Goal: Task Accomplishment & Management: Manage account settings

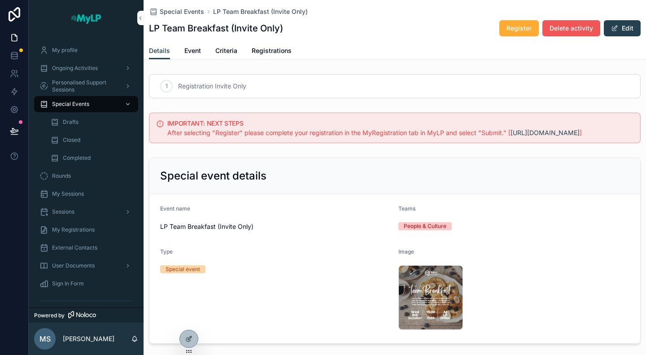
click at [568, 30] on span "Delete activity" at bounding box center [572, 28] width 44 height 9
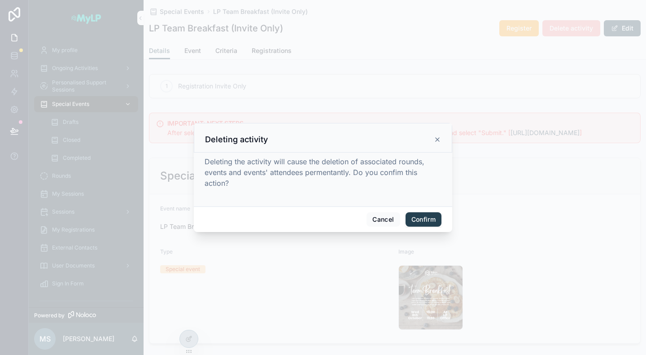
click at [424, 219] on button "Confirm" at bounding box center [424, 219] width 36 height 14
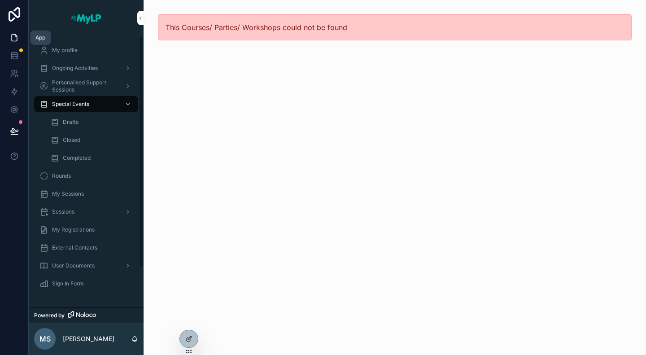
click at [17, 37] on icon at bounding box center [14, 37] width 9 height 9
click at [13, 37] on icon at bounding box center [14, 37] width 9 height 9
click at [74, 69] on span "Ongoing Activities" at bounding box center [75, 68] width 46 height 7
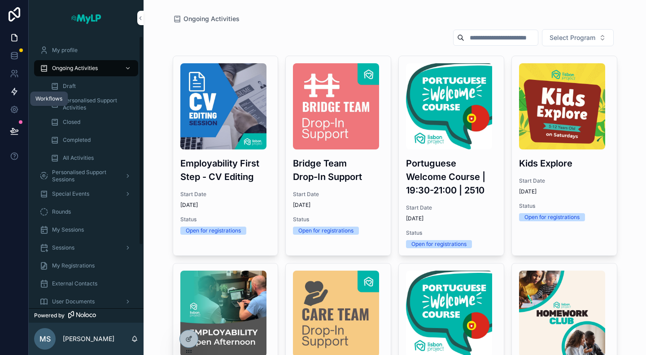
click at [15, 91] on icon at bounding box center [14, 91] width 5 height 7
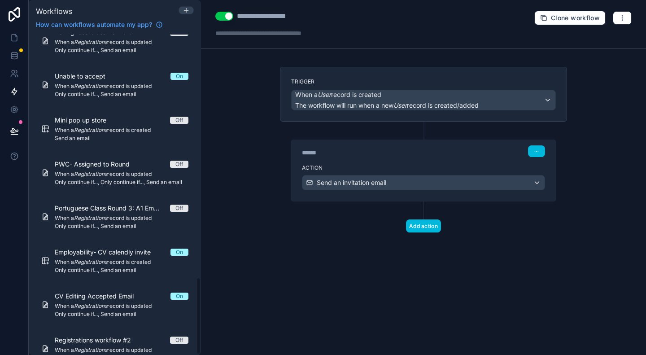
scroll to position [1006, 0]
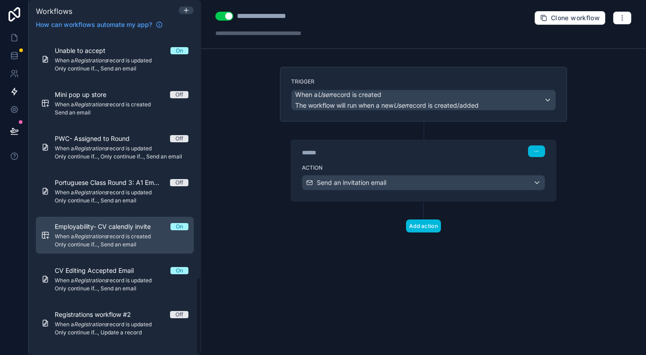
click at [112, 232] on div "Employability- CV calendly invite On When a Registrations record is created Onl…" at bounding box center [122, 235] width 134 height 26
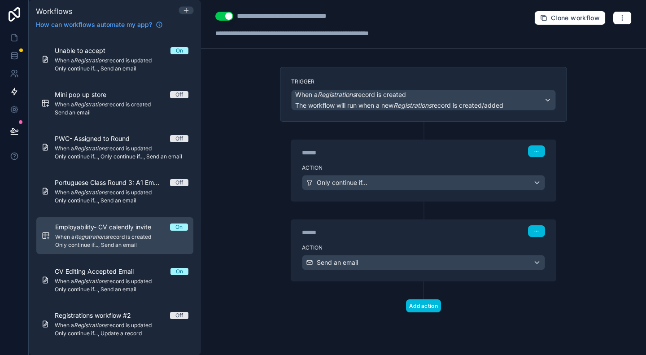
click at [415, 73] on div "Trigger When a Registrations record is created The workflow will run when a new…" at bounding box center [423, 94] width 287 height 55
click at [624, 18] on icon "button" at bounding box center [622, 17] width 7 height 7
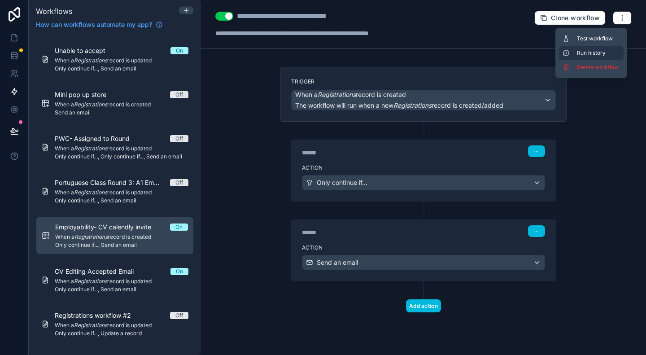
click at [606, 52] on span "Run history" at bounding box center [598, 52] width 43 height 7
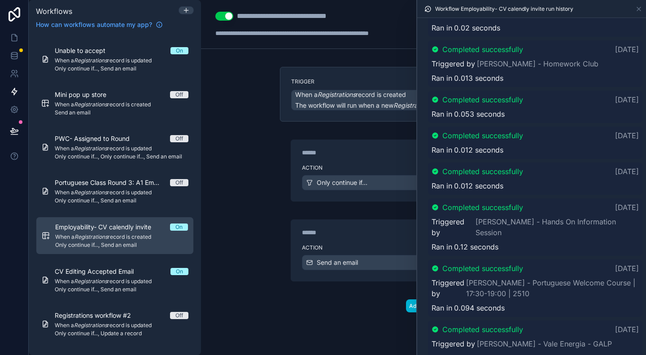
scroll to position [1256, 0]
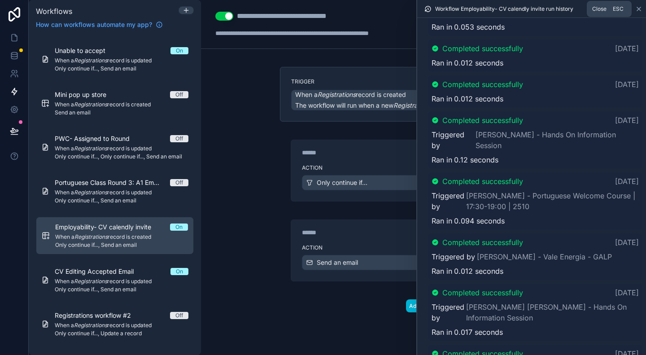
click at [639, 9] on icon at bounding box center [639, 9] width 4 height 4
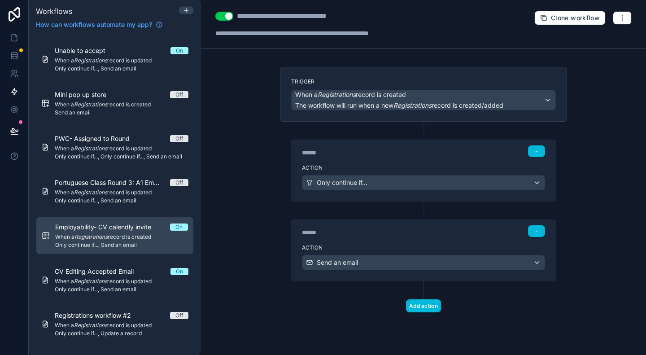
click at [411, 153] on div "******" at bounding box center [369, 152] width 135 height 9
click at [390, 156] on div "******" at bounding box center [369, 152] width 135 height 9
click at [407, 157] on div "****** Step 1" at bounding box center [423, 150] width 265 height 21
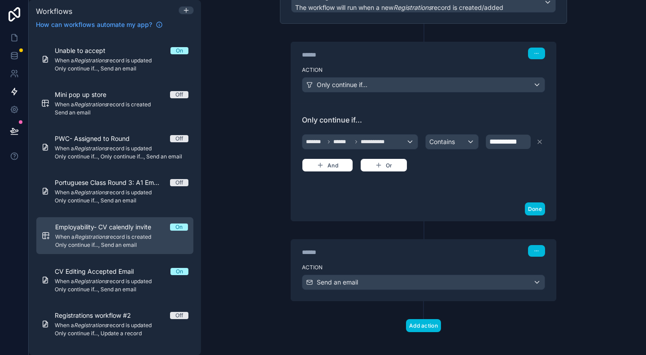
scroll to position [100, 0]
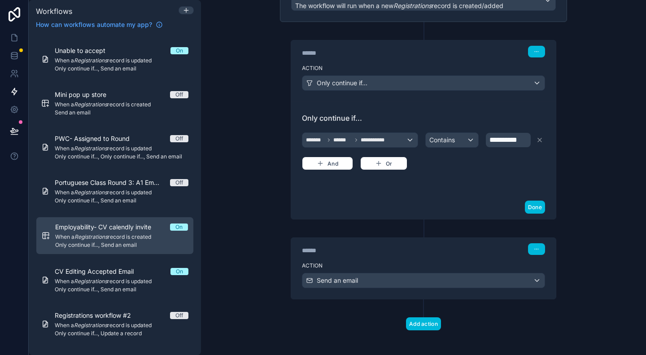
click at [434, 262] on label "Action" at bounding box center [423, 265] width 243 height 7
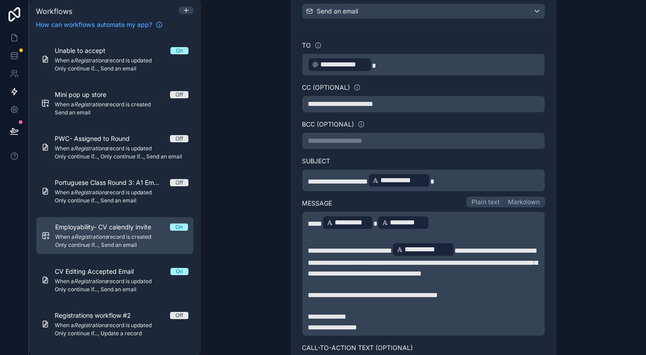
scroll to position [414, 0]
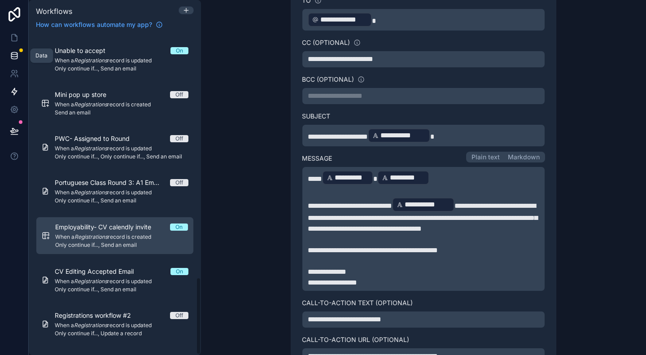
click at [8, 57] on link at bounding box center [14, 56] width 28 height 18
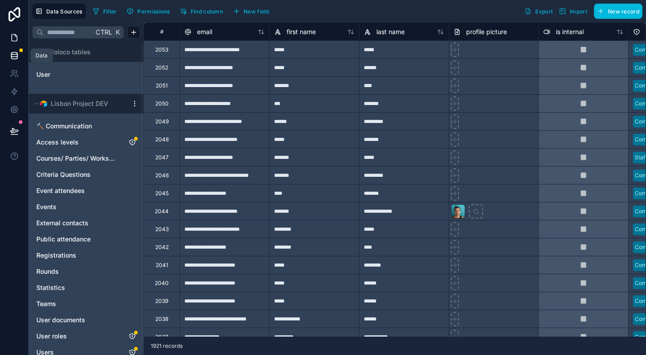
click at [10, 36] on icon at bounding box center [14, 37] width 9 height 9
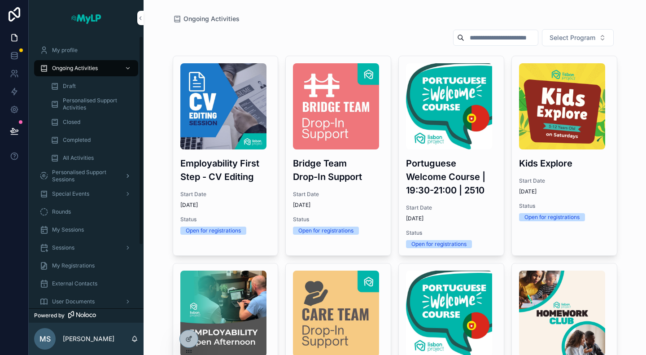
click at [81, 175] on span "Personalised Support Sessions" at bounding box center [85, 176] width 66 height 14
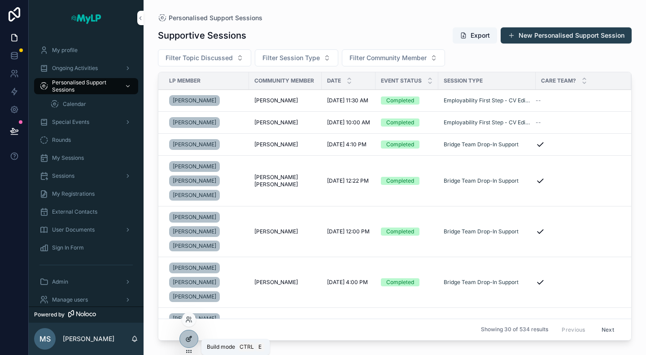
click at [187, 339] on icon at bounding box center [188, 338] width 7 height 7
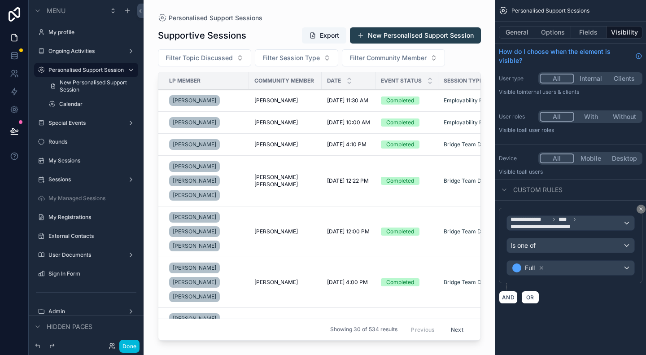
click at [449, 37] on div "scrollable content" at bounding box center [320, 172] width 352 height 344
click at [436, 40] on button "New Personalised Support Session" at bounding box center [415, 35] width 131 height 16
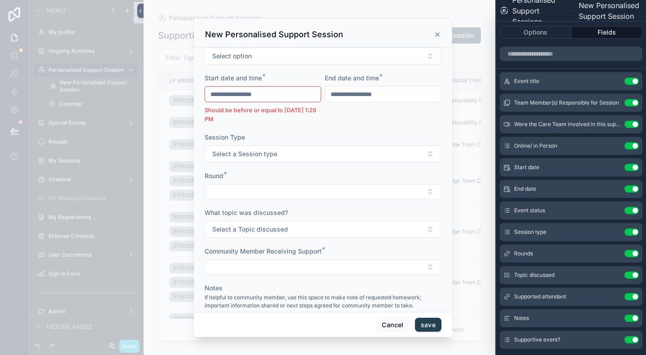
scroll to position [135, 0]
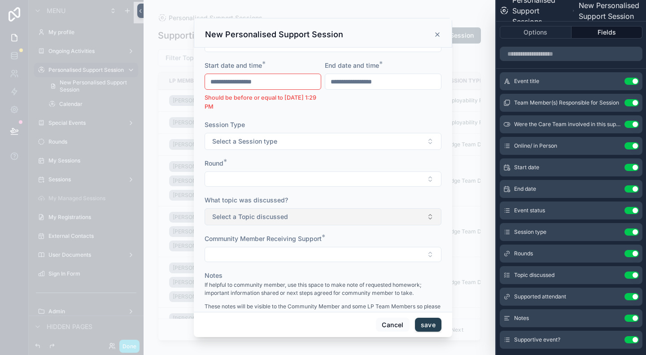
click at [369, 210] on button "Select a Topic discussed" at bounding box center [323, 216] width 237 height 17
click at [389, 167] on div "Round *" at bounding box center [323, 173] width 237 height 28
click at [385, 173] on button "Select Button" at bounding box center [323, 178] width 237 height 15
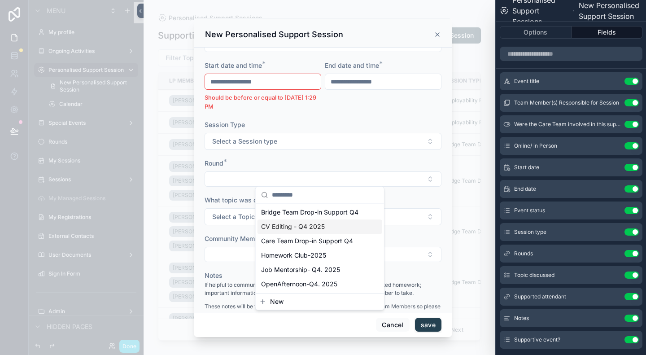
click at [307, 229] on span "CV Editing - Q4 2025" at bounding box center [293, 226] width 64 height 9
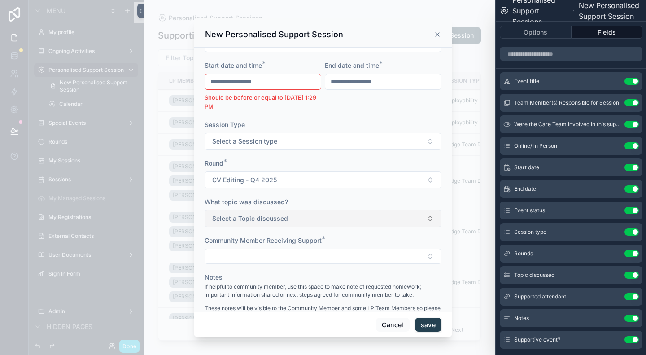
click at [348, 218] on button "Select a Topic discussed" at bounding box center [323, 218] width 237 height 17
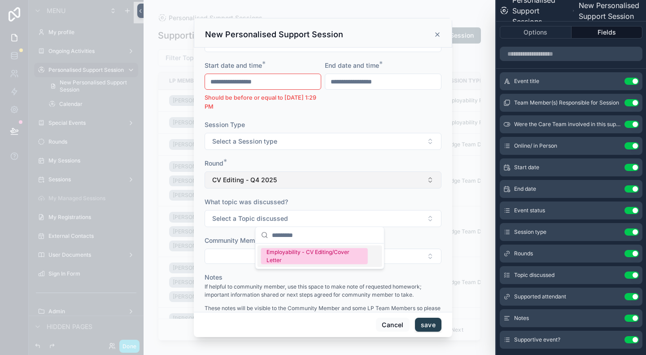
click at [368, 183] on button "CV Editing - Q4 2025" at bounding box center [323, 179] width 237 height 17
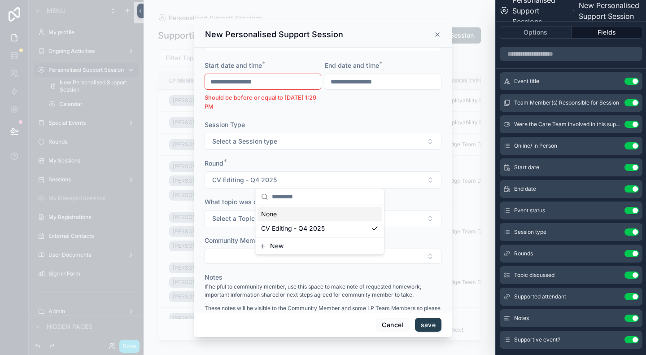
click at [395, 197] on div "What topic was discussed?" at bounding box center [323, 201] width 237 height 9
click at [394, 210] on button "Select a Topic discussed" at bounding box center [323, 218] width 237 height 17
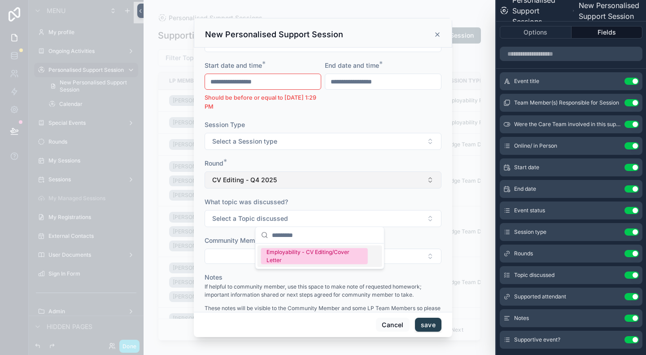
click at [382, 181] on button "CV Editing - Q4 2025" at bounding box center [323, 179] width 237 height 17
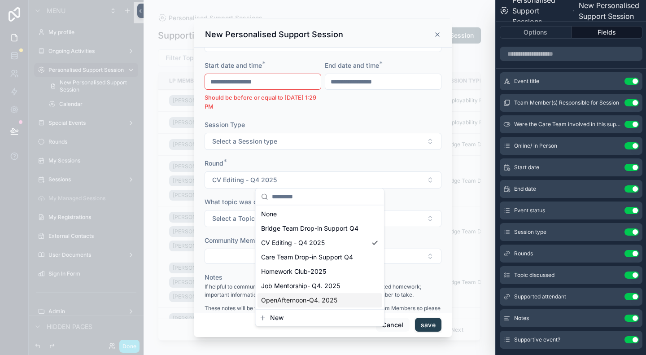
click at [394, 106] on div "**********" at bounding box center [383, 86] width 117 height 50
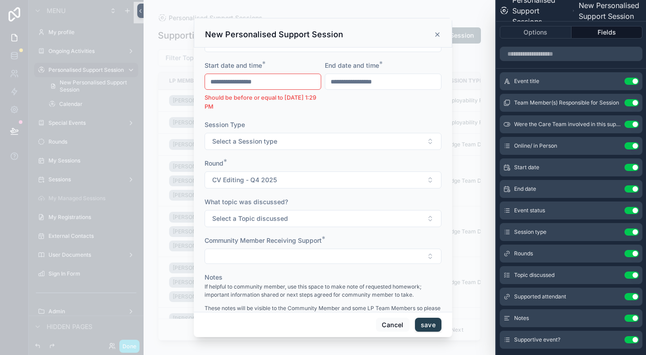
scroll to position [0, 0]
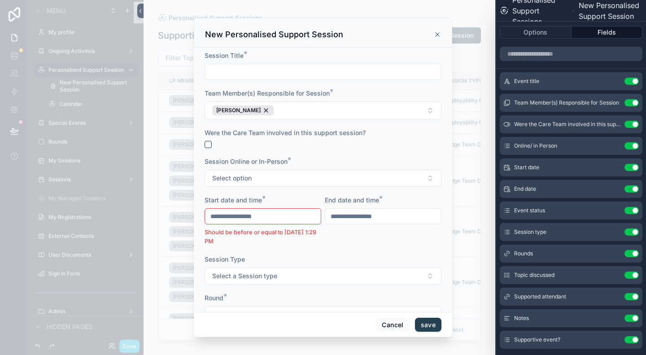
click at [438, 34] on icon "scrollable content" at bounding box center [437, 34] width 7 height 7
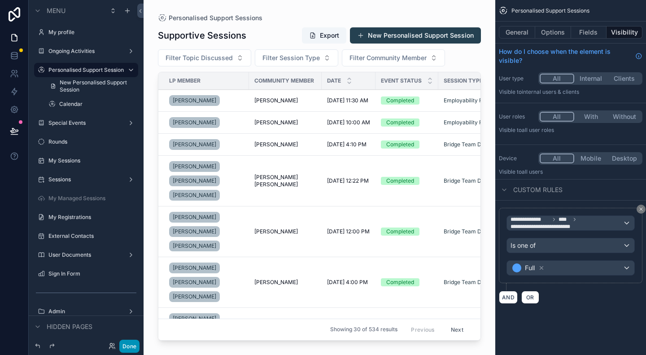
click at [137, 345] on button "Done" at bounding box center [129, 346] width 20 height 13
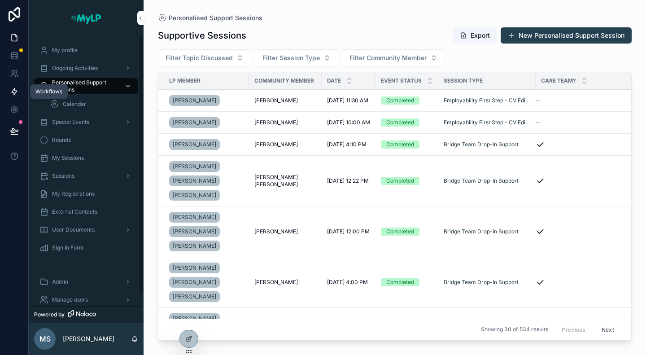
click at [9, 91] on link at bounding box center [14, 92] width 28 height 18
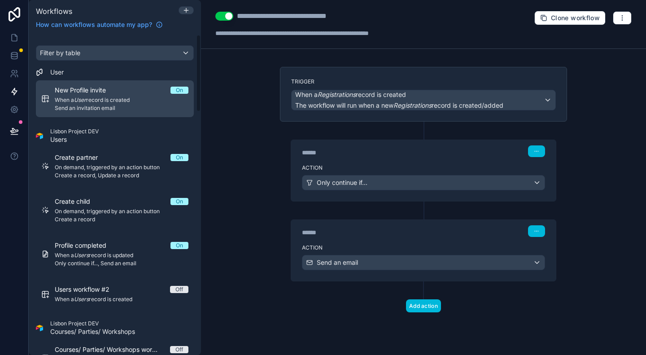
click at [131, 94] on div "New Profile invite On" at bounding box center [122, 90] width 134 height 9
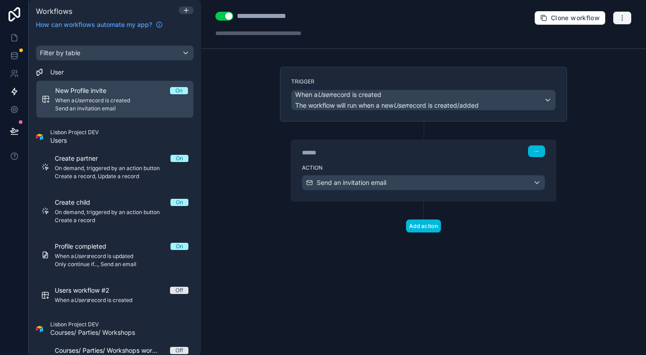
click at [630, 12] on button "button" at bounding box center [622, 17] width 19 height 13
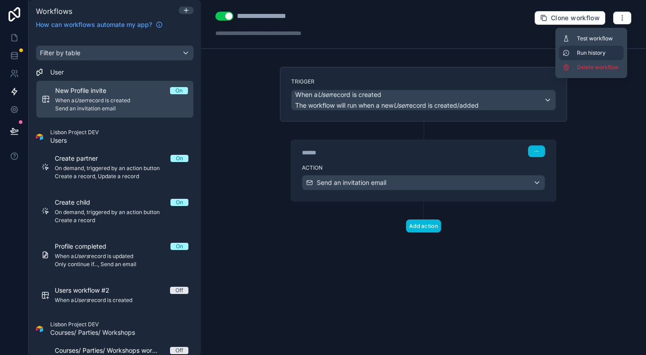
click at [604, 48] on button "Run history" at bounding box center [591, 53] width 65 height 14
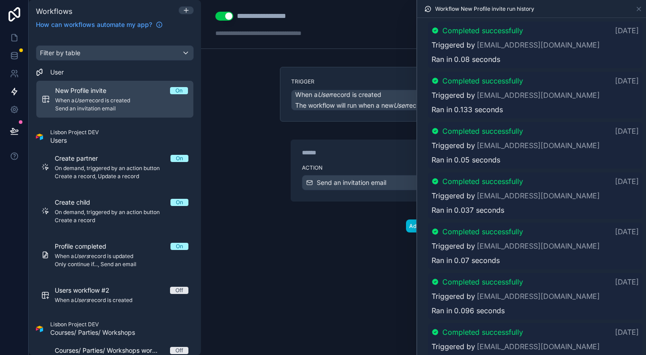
scroll to position [673, 0]
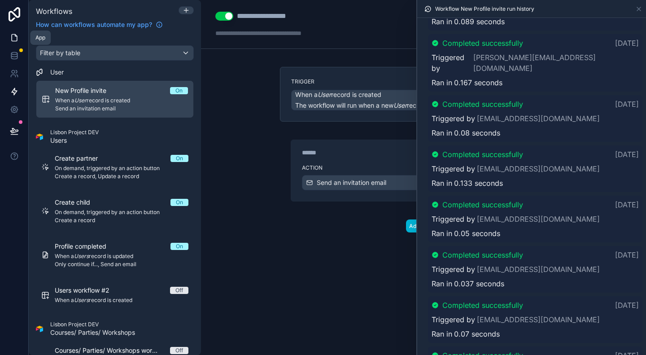
click at [14, 38] on icon at bounding box center [14, 37] width 9 height 9
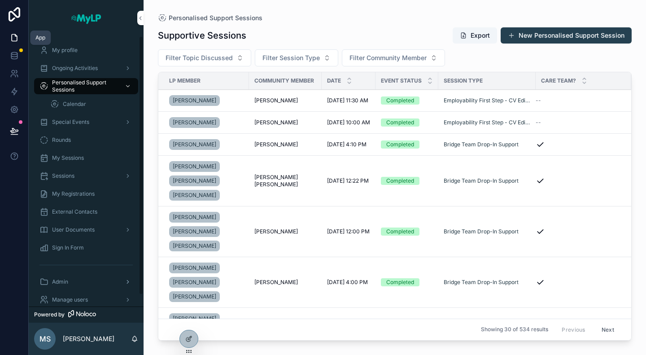
click at [89, 281] on div "Admin" at bounding box center [85, 282] width 93 height 14
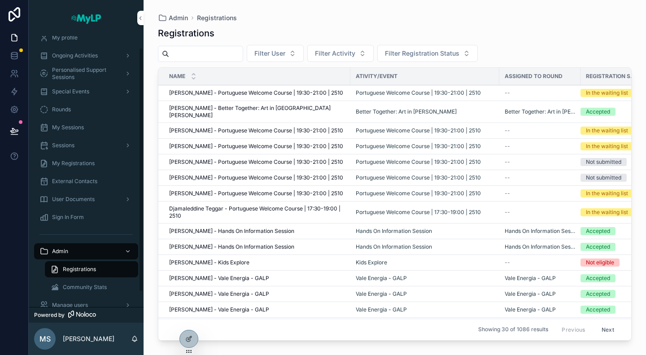
scroll to position [30, 0]
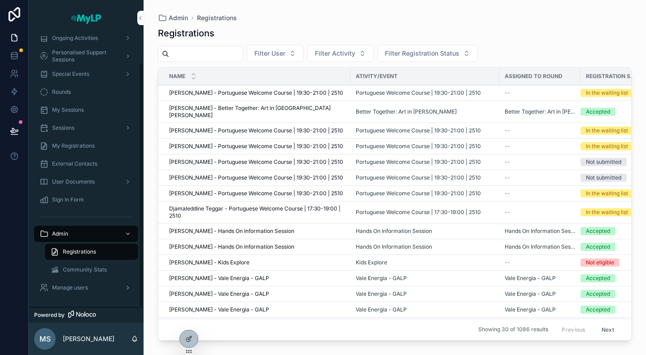
click at [76, 290] on span "Manage users" at bounding box center [70, 287] width 36 height 7
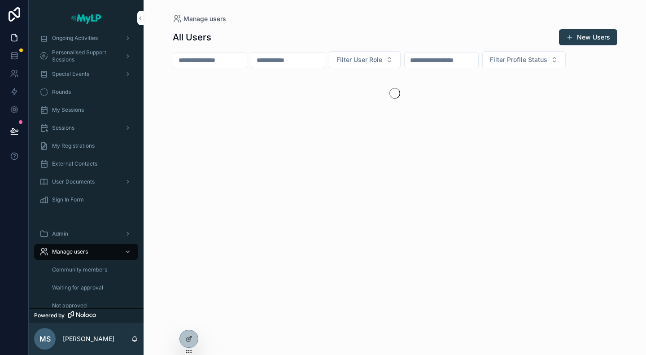
click at [584, 41] on button "New Users" at bounding box center [588, 37] width 58 height 16
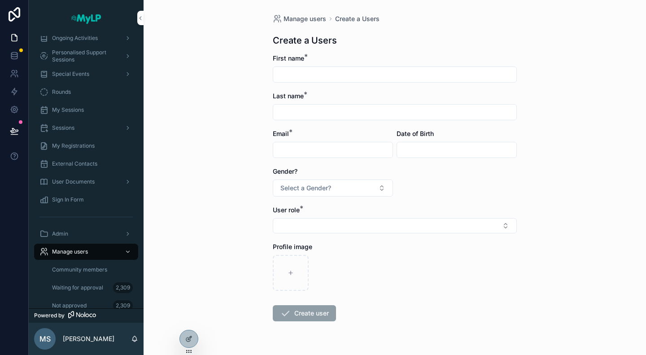
click at [278, 73] on input "scrollable content" at bounding box center [394, 74] width 243 height 13
type input "*******"
click at [283, 109] on input "scrollable content" at bounding box center [394, 112] width 243 height 13
paste input "**********"
type input "**********"
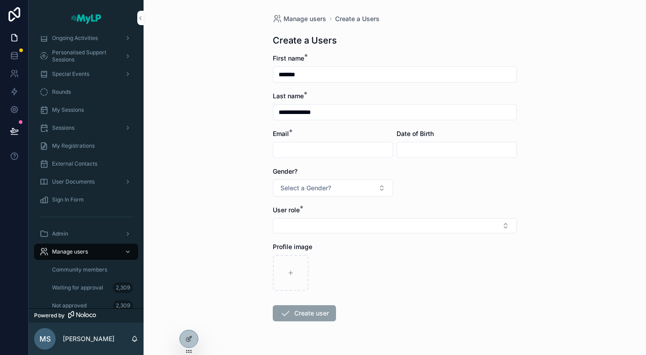
click at [312, 146] on input "scrollable content" at bounding box center [332, 150] width 119 height 13
paste input "**********"
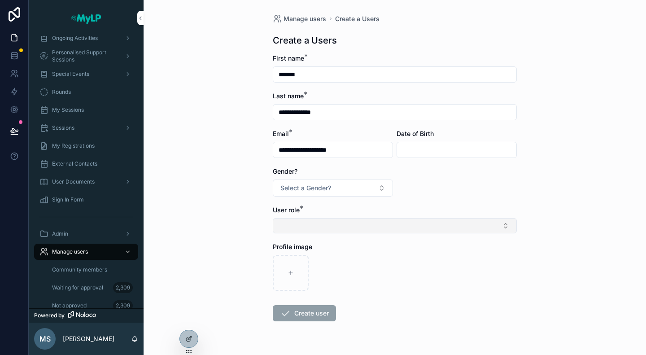
type input "**********"
click at [368, 225] on button "Select Button" at bounding box center [395, 225] width 244 height 15
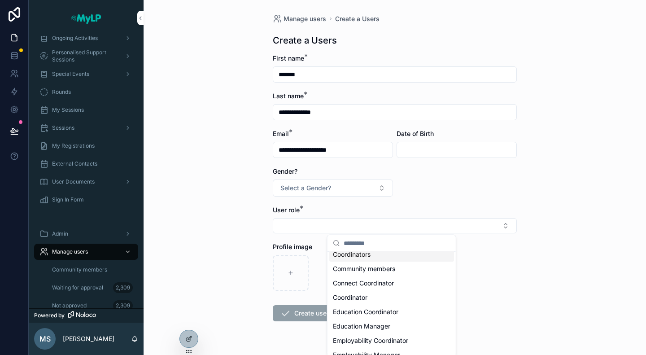
scroll to position [88, 0]
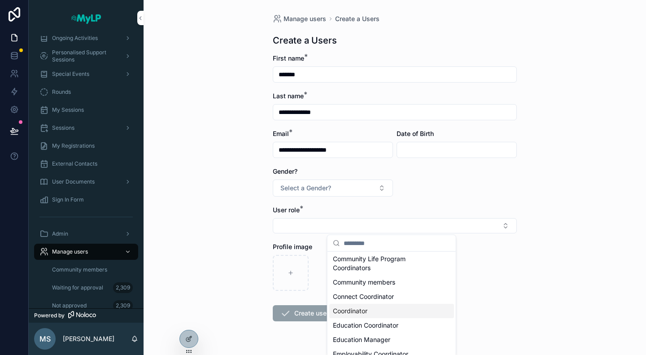
click at [353, 311] on span "Coordinator" at bounding box center [350, 310] width 35 height 9
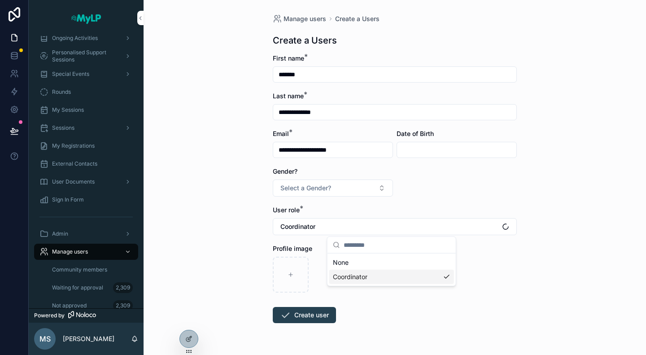
scroll to position [0, 0]
click at [299, 318] on button "Create user" at bounding box center [304, 315] width 63 height 16
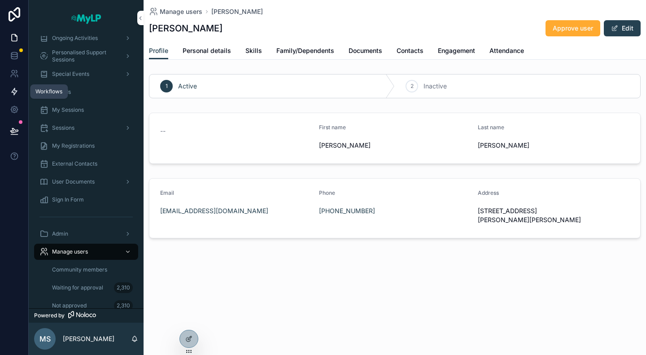
click at [17, 91] on icon at bounding box center [14, 91] width 9 height 9
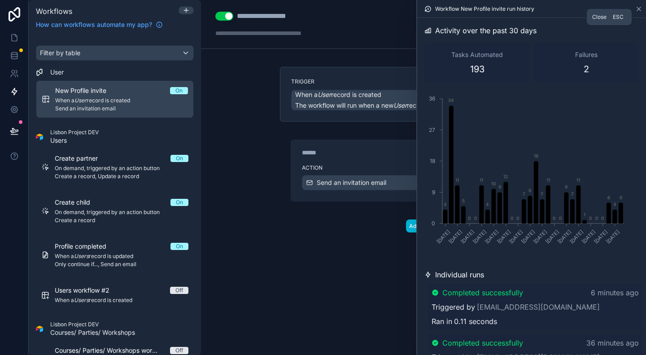
click at [639, 10] on icon at bounding box center [638, 8] width 7 height 7
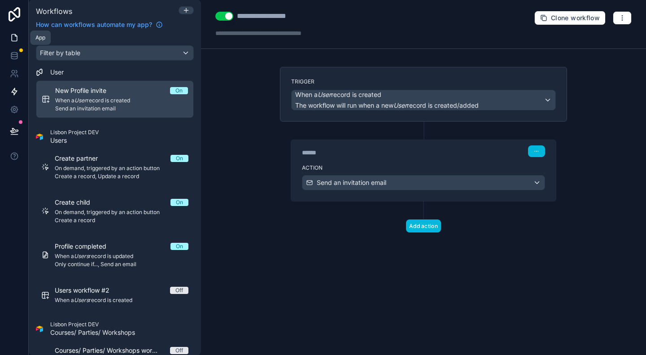
click at [14, 42] on icon at bounding box center [14, 37] width 9 height 9
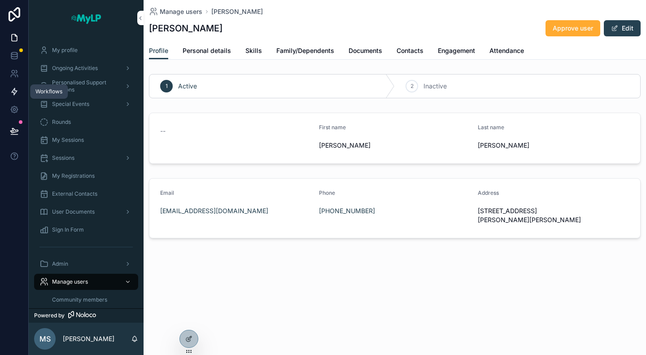
click at [13, 94] on icon at bounding box center [14, 91] width 5 height 7
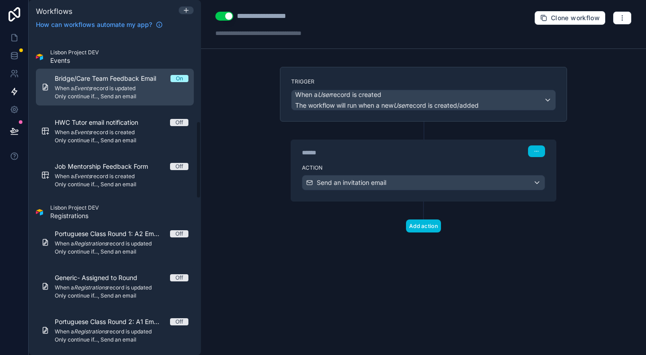
scroll to position [359, 0]
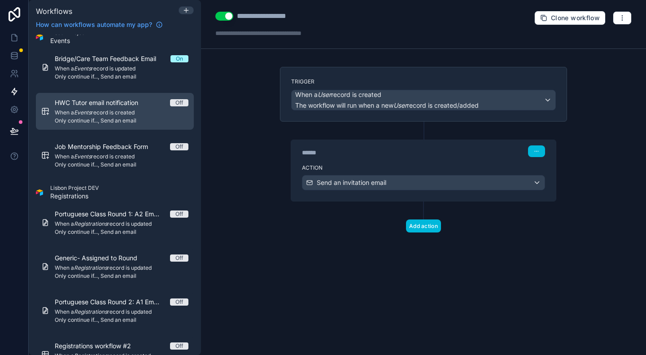
click at [134, 114] on span "When a Events record is created" at bounding box center [122, 112] width 134 height 7
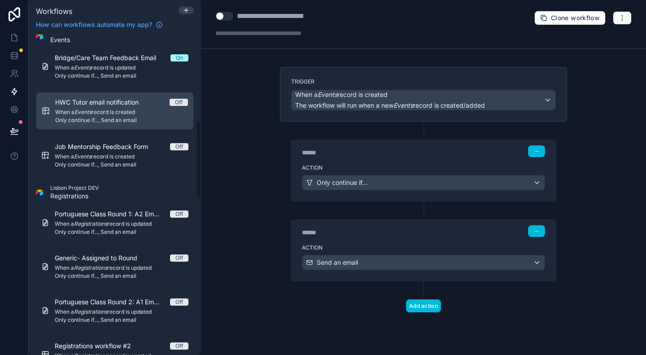
scroll to position [358, 0]
click at [461, 74] on div "Trigger When a Events record is created The workflow will run when a new Events…" at bounding box center [423, 94] width 287 height 55
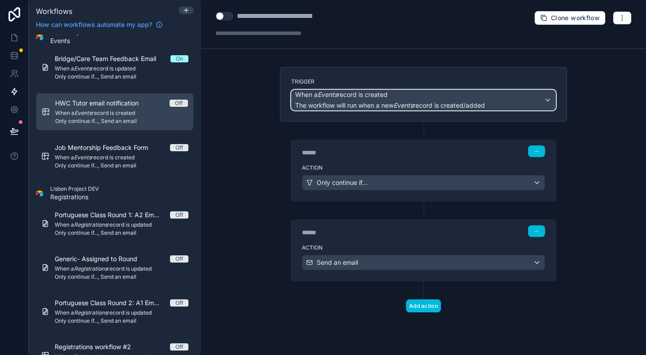
click at [466, 90] on span "When a Events record is created" at bounding box center [390, 94] width 190 height 9
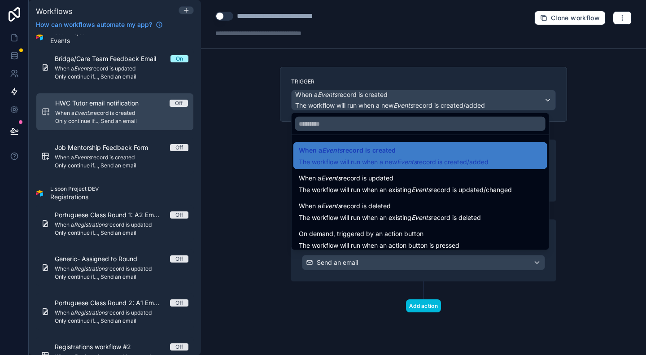
click at [640, 146] on div at bounding box center [323, 177] width 646 height 355
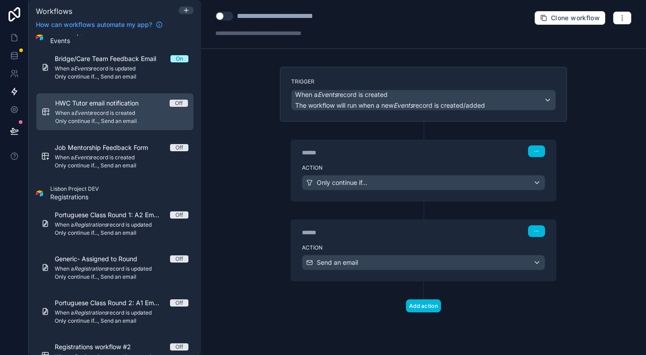
click at [412, 169] on label "Action" at bounding box center [423, 167] width 243 height 7
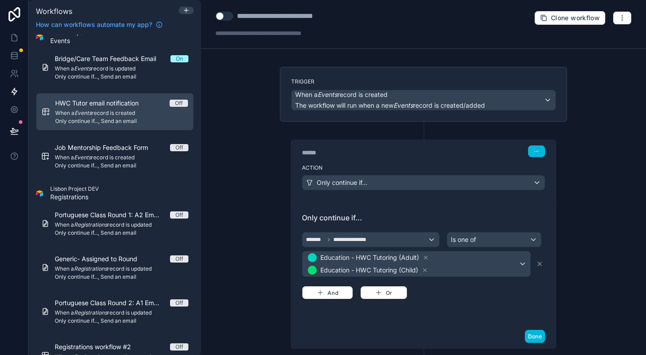
click at [606, 169] on div "**********" at bounding box center [423, 177] width 445 height 355
click at [620, 201] on div "**********" at bounding box center [423, 177] width 445 height 355
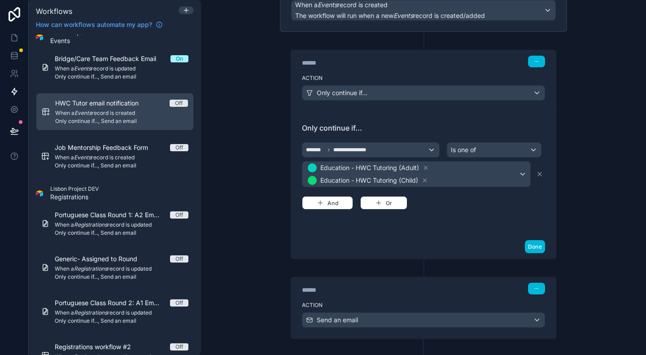
click at [406, 293] on div "****** Step 2" at bounding box center [423, 287] width 265 height 21
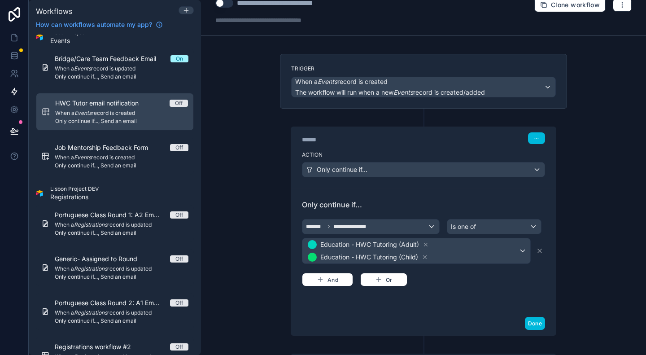
scroll to position [0, 0]
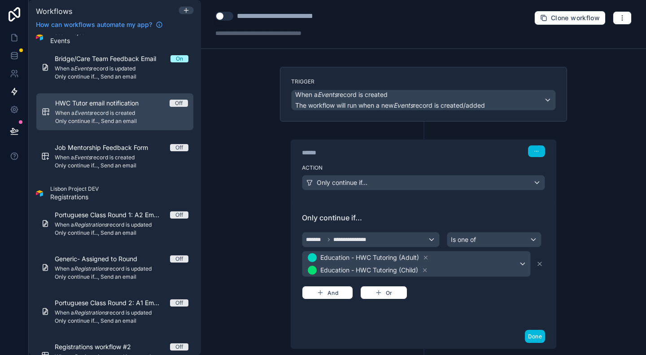
click at [604, 219] on div "**********" at bounding box center [423, 177] width 445 height 355
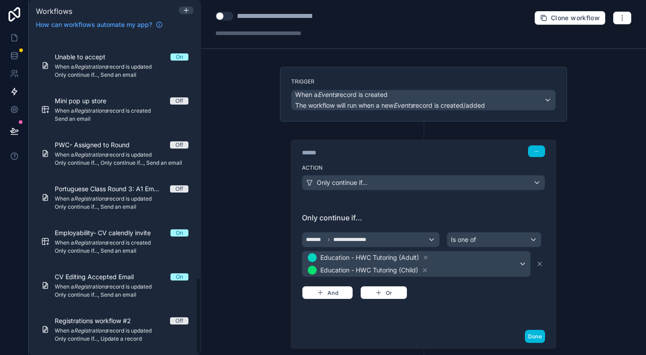
scroll to position [1006, 0]
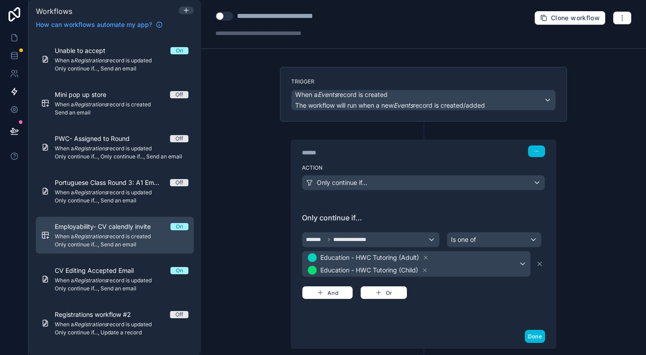
click at [131, 236] on span "When a Registrations record is created" at bounding box center [122, 236] width 134 height 7
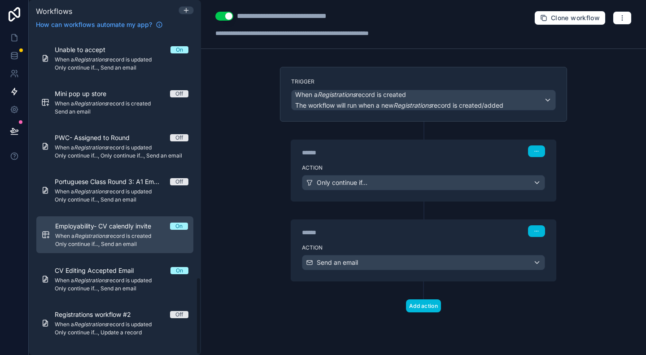
scroll to position [1005, 0]
click at [490, 72] on div "Trigger When a Registrations record is created The workflow will run when a new…" at bounding box center [423, 94] width 287 height 55
click at [475, 89] on div "When a Registrations record is created The workflow will run when a new Registr…" at bounding box center [423, 100] width 265 height 22
click at [9, 38] on link at bounding box center [14, 38] width 28 height 18
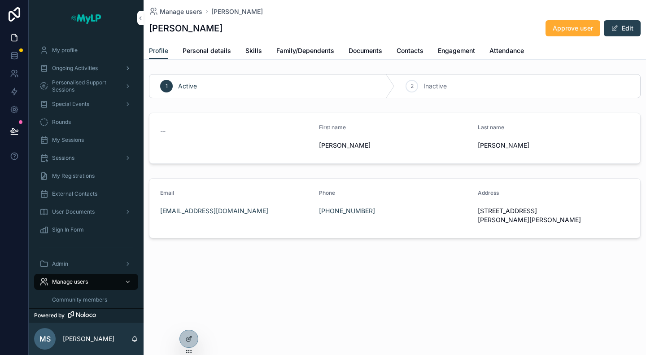
click at [72, 70] on span "Ongoing Activities" at bounding box center [75, 68] width 46 height 7
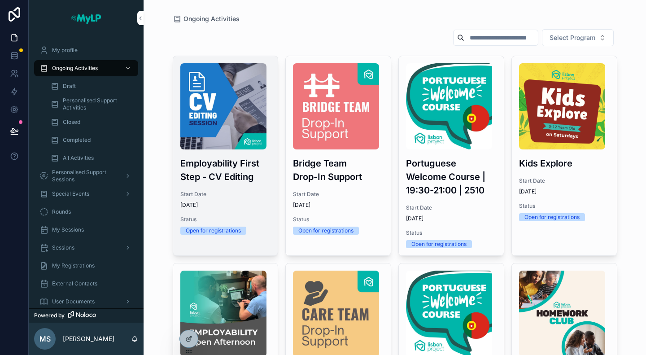
click at [239, 184] on div "Employability First Step - CV Editing Start Date 4/1/2025 Status Open for regis…" at bounding box center [225, 149] width 105 height 186
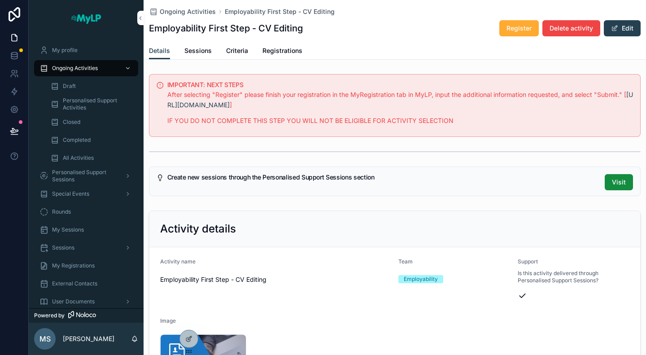
click at [304, 48] on div "Details Sessions Criteria Registrations" at bounding box center [395, 50] width 492 height 17
click at [297, 49] on span "Registrations" at bounding box center [282, 50] width 40 height 9
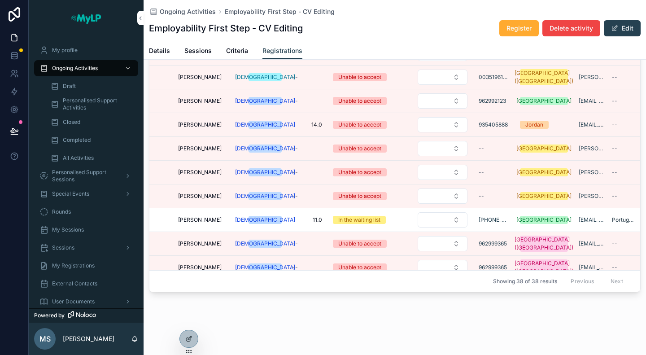
scroll to position [776, 0]
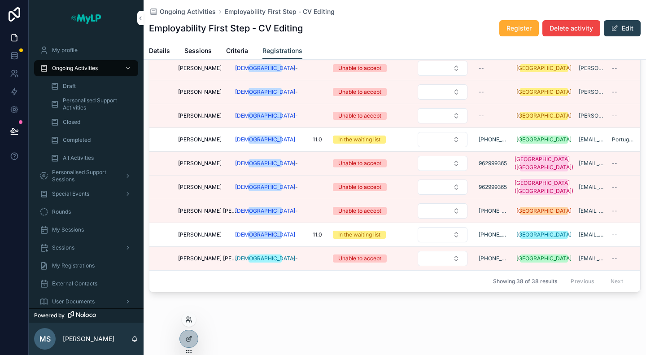
click at [188, 320] on icon at bounding box center [188, 321] width 4 height 2
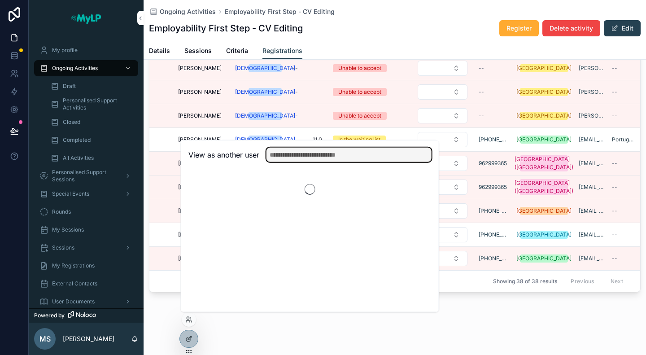
click at [291, 158] on input "text" at bounding box center [349, 155] width 165 height 14
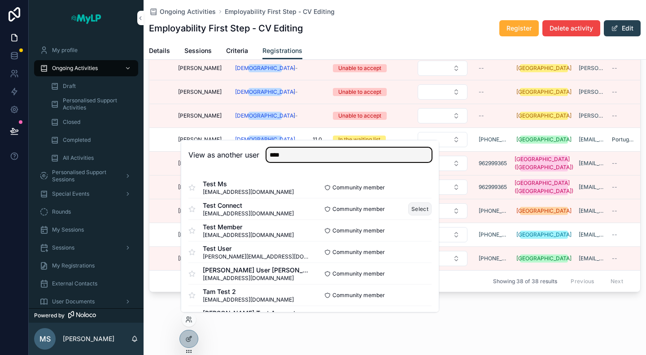
type input "****"
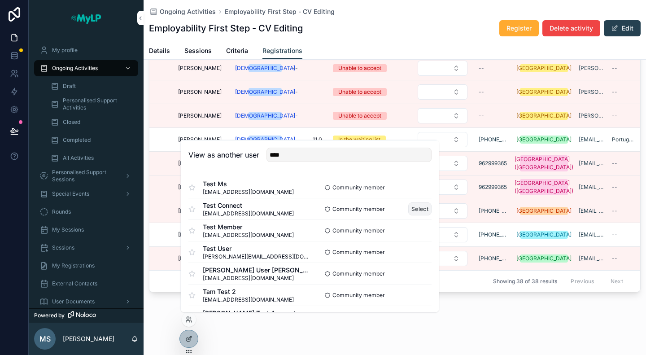
click at [412, 212] on button "Select" at bounding box center [419, 208] width 23 height 13
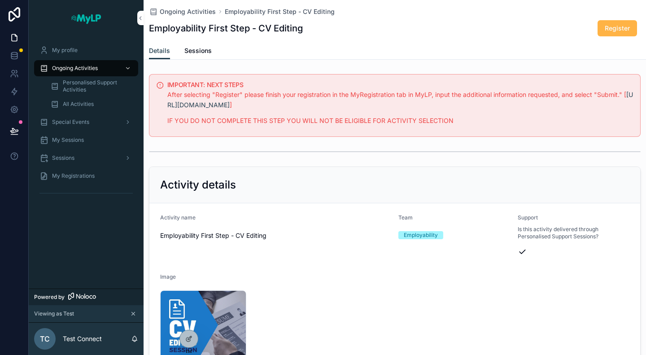
click at [605, 31] on span "Register" at bounding box center [617, 28] width 25 height 9
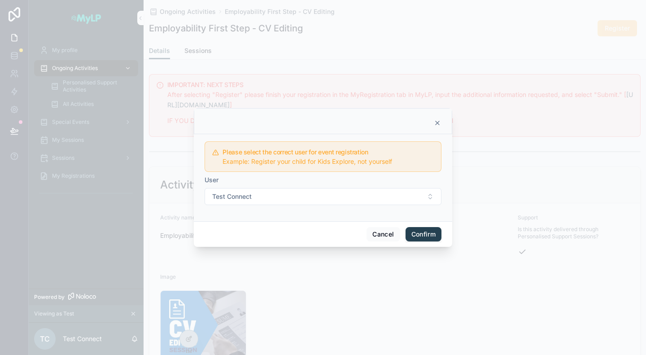
click at [427, 234] on button "Confirm" at bounding box center [424, 234] width 36 height 14
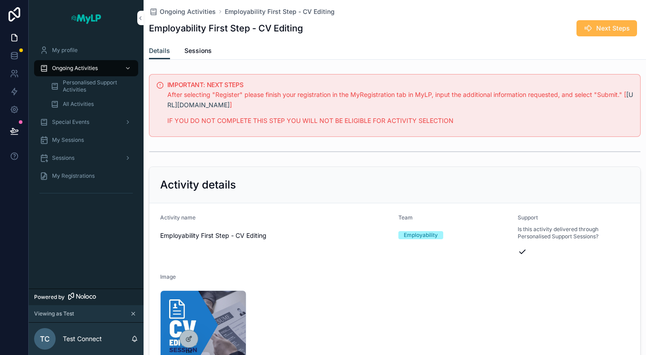
click at [596, 28] on span "Next Steps" at bounding box center [613, 28] width 34 height 9
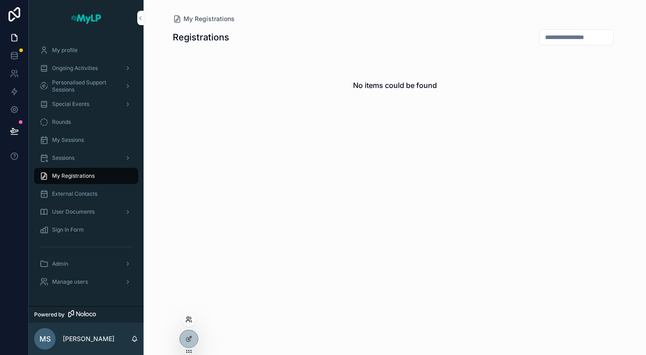
click at [188, 317] on icon at bounding box center [188, 318] width 2 height 2
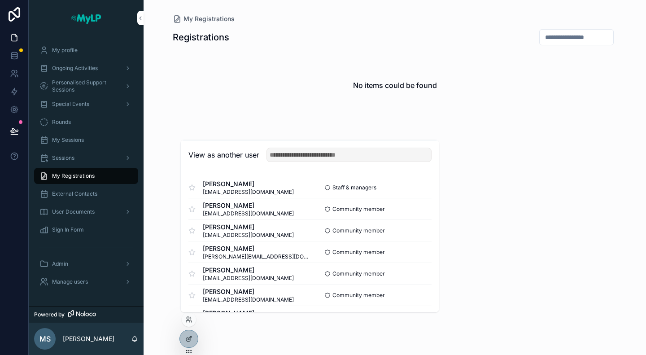
click at [283, 146] on div "View as another user" at bounding box center [310, 154] width 258 height 29
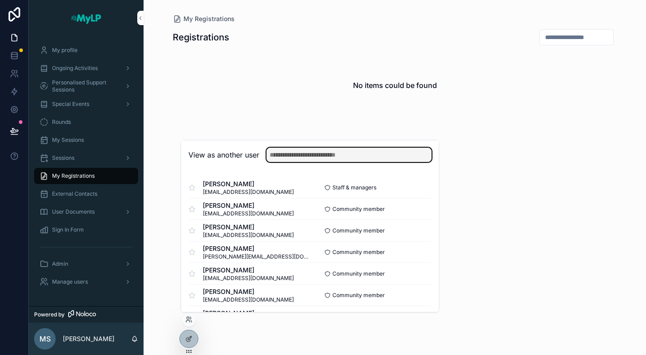
click at [283, 152] on input "text" at bounding box center [349, 155] width 165 height 14
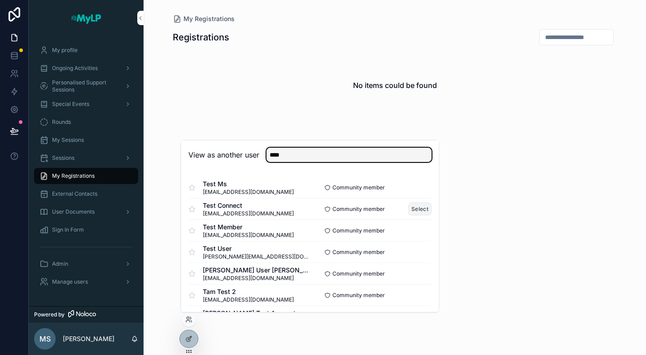
type input "****"
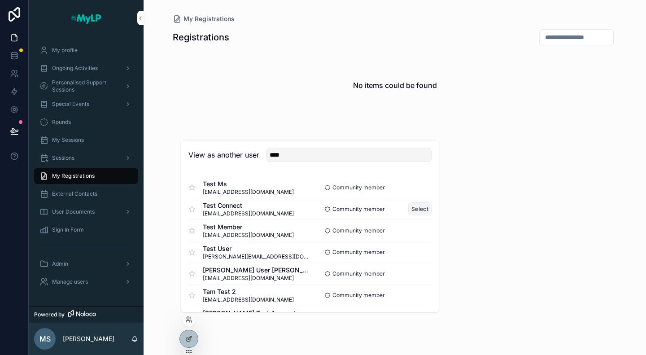
click at [418, 211] on button "Select" at bounding box center [419, 208] width 23 height 13
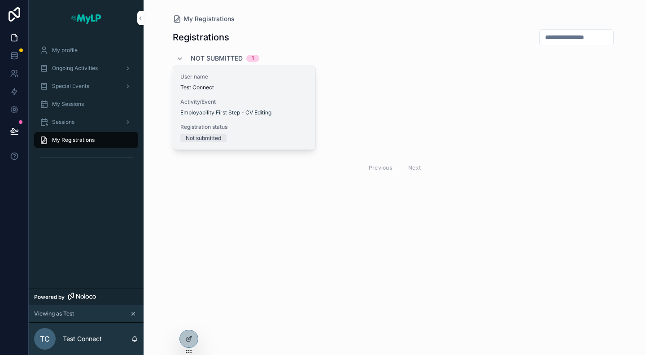
click at [253, 98] on span "Activity/Event" at bounding box center [244, 101] width 128 height 7
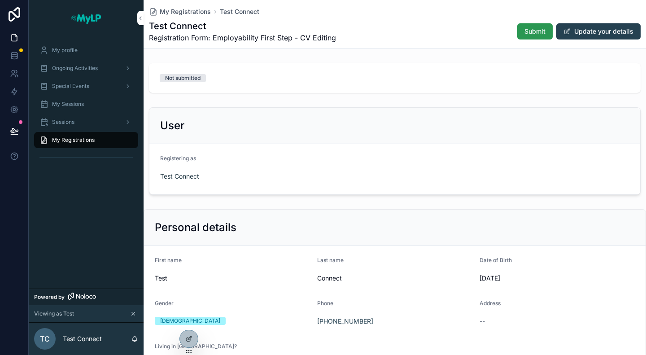
click at [525, 34] on span "Submit" at bounding box center [535, 31] width 21 height 9
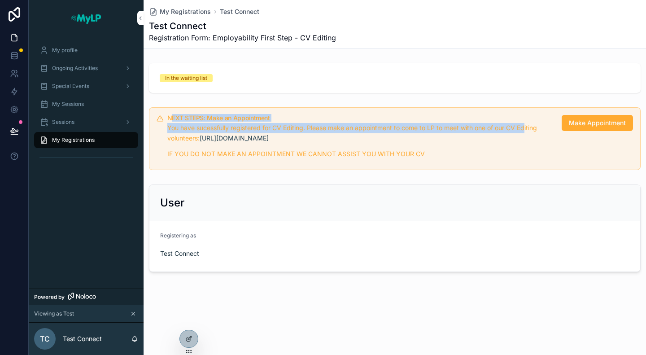
drag, startPoint x: 171, startPoint y: 117, endPoint x: 527, endPoint y: 125, distance: 356.8
click at [527, 125] on div "NEXT STEPS: Make an Appointment You have sucessfully registered for CV Editing.…" at bounding box center [360, 139] width 387 height 49
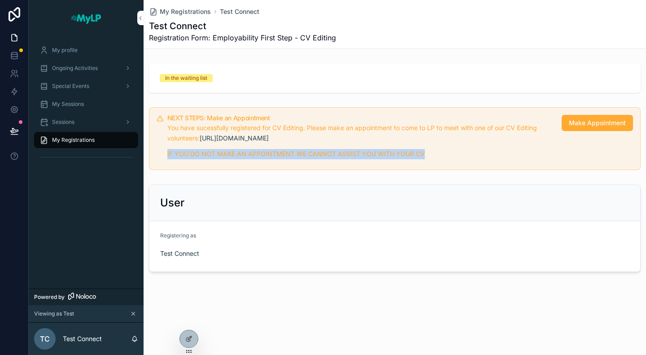
drag, startPoint x: 464, startPoint y: 153, endPoint x: 157, endPoint y: 154, distance: 306.0
click at [157, 154] on div "NEXT STEPS: Make an Appointment You have sucessfully registered for CV Editing.…" at bounding box center [395, 138] width 492 height 63
click at [379, 158] on p "IF YOU DO NOT MAKE AN APPOINTMENT WE CANNOT ASSIST YOU WITH YOUR CV" at bounding box center [360, 154] width 387 height 10
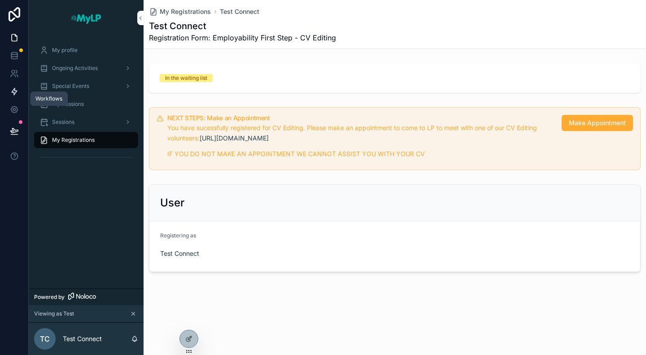
click at [16, 91] on icon at bounding box center [14, 91] width 5 height 7
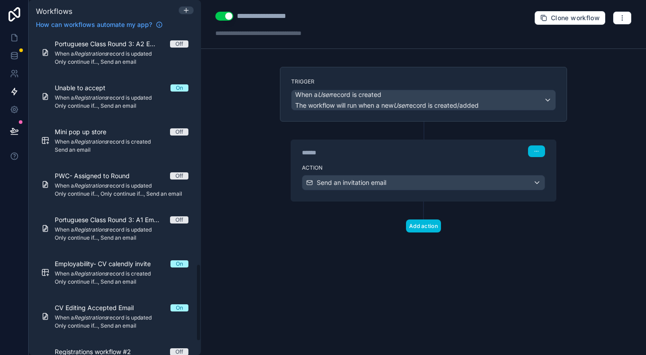
scroll to position [1006, 0]
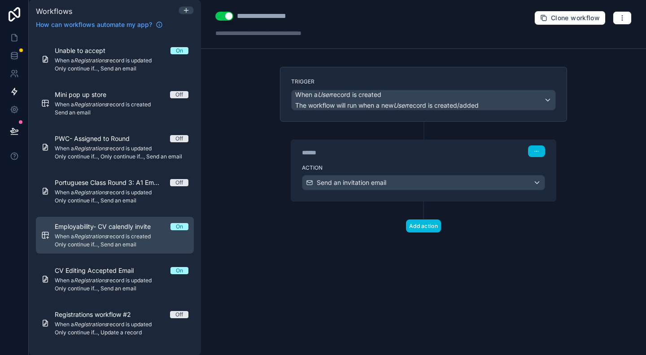
click at [125, 250] on link "Employability- CV calendly invite On When a Registrations record is created Onl…" at bounding box center [115, 235] width 158 height 37
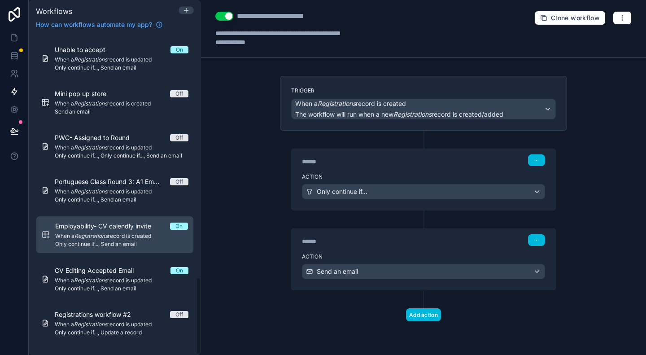
scroll to position [1005, 0]
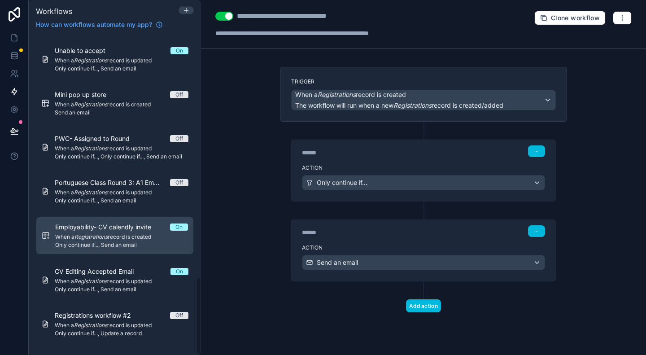
click at [438, 232] on div "****** Step 2" at bounding box center [423, 231] width 243 height 12
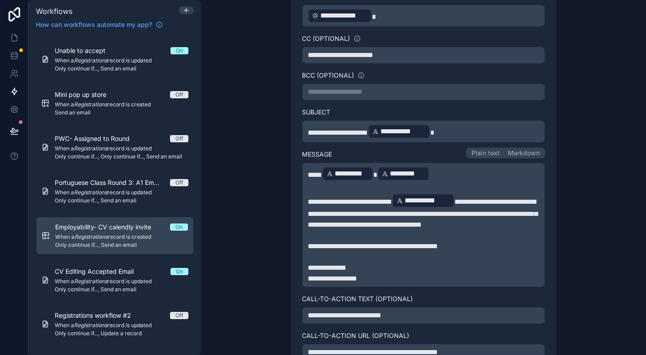
scroll to position [314, 0]
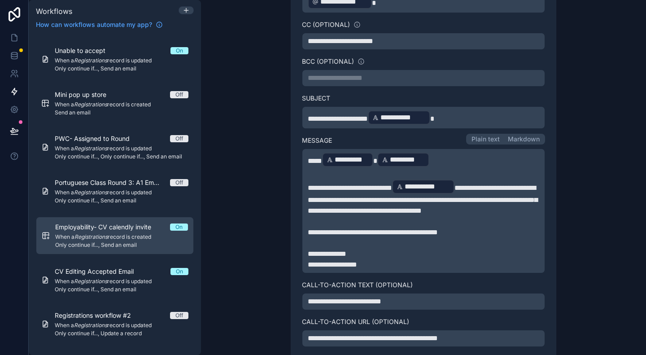
click at [309, 157] on span "****" at bounding box center [315, 160] width 14 height 7
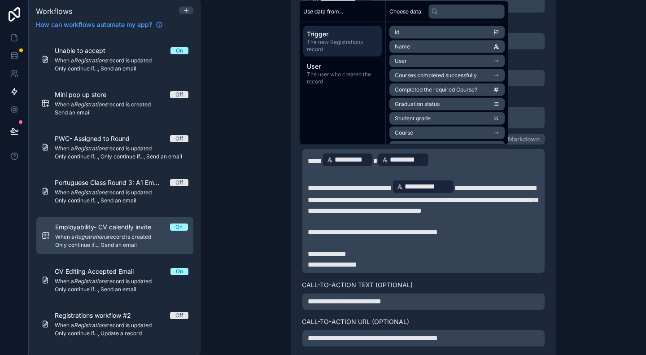
click at [342, 202] on span "**********" at bounding box center [423, 199] width 230 height 30
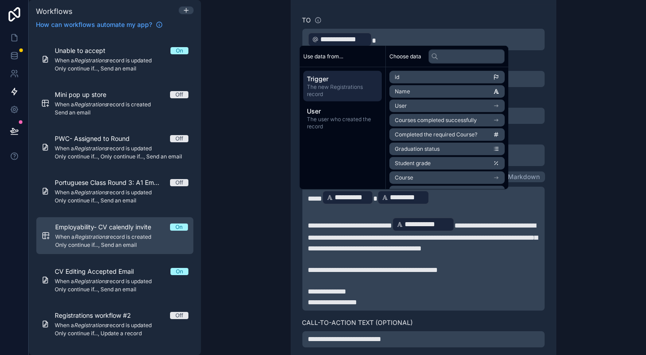
scroll to position [269, 0]
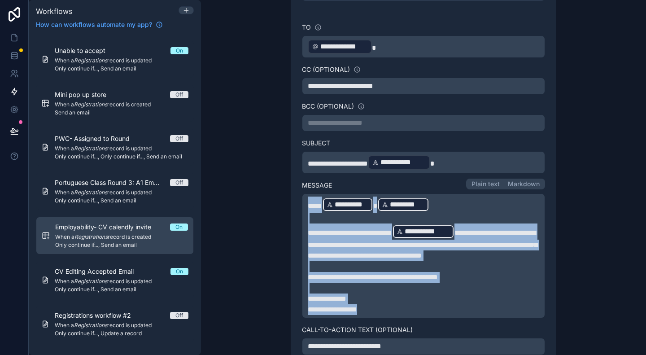
drag, startPoint x: 304, startPoint y: 204, endPoint x: 428, endPoint y: 316, distance: 167.1
click at [428, 315] on div "**********" at bounding box center [424, 256] width 232 height 118
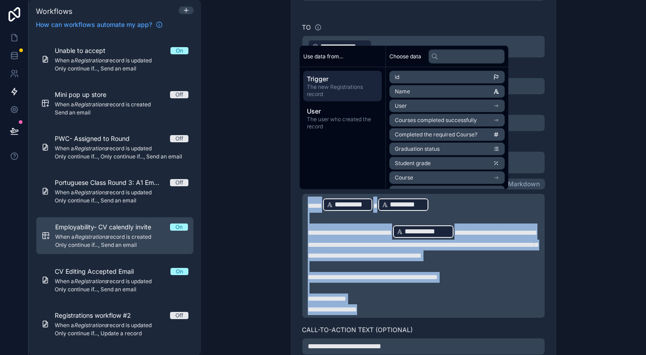
copy div "**********"
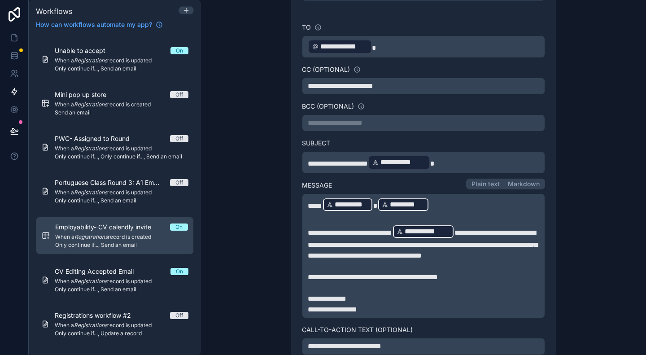
click at [565, 161] on div "**********" at bounding box center [424, 161] width 302 height 726
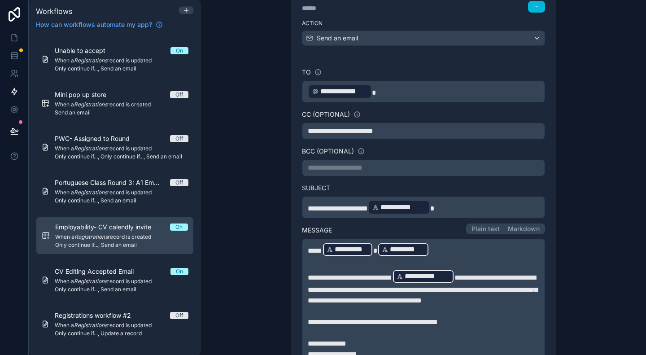
scroll to position [179, 0]
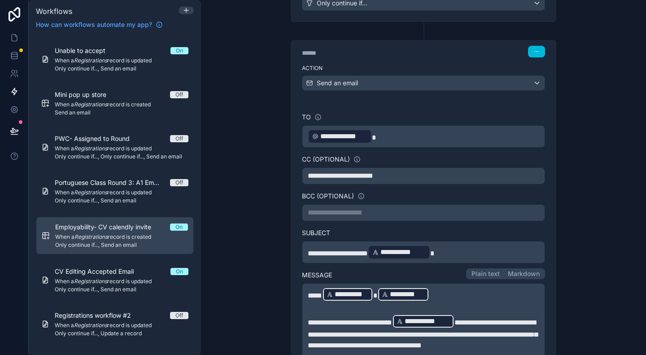
drag, startPoint x: 399, startPoint y: 167, endPoint x: 300, endPoint y: 167, distance: 99.2
click at [302, 167] on div "**********" at bounding box center [423, 175] width 243 height 17
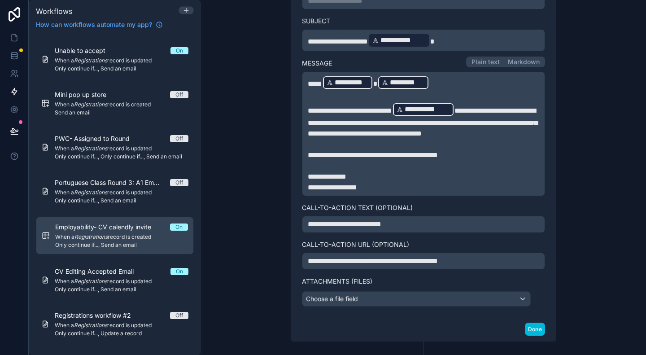
scroll to position [404, 0]
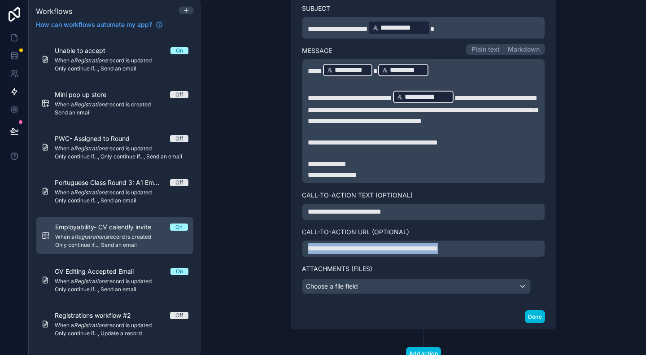
drag, startPoint x: 509, startPoint y: 255, endPoint x: 299, endPoint y: 255, distance: 210.4
click at [302, 255] on div "**********" at bounding box center [423, 248] width 243 height 17
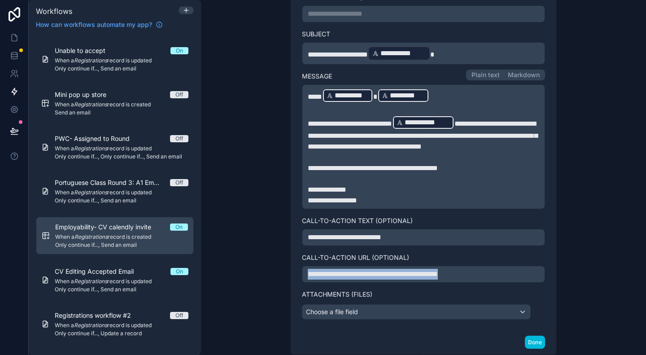
scroll to position [359, 0]
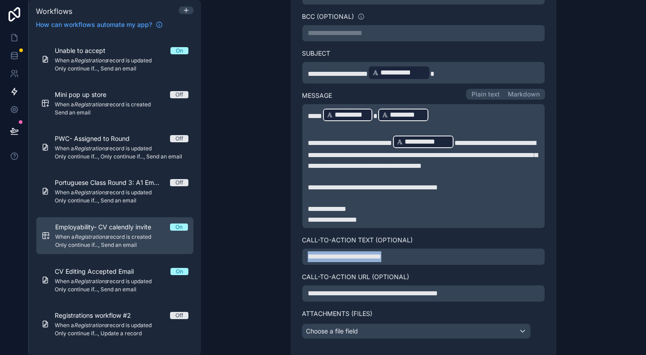
drag, startPoint x: 434, startPoint y: 264, endPoint x: 302, endPoint y: 262, distance: 131.5
click at [302, 262] on div "**********" at bounding box center [423, 256] width 243 height 17
copy span "**********"
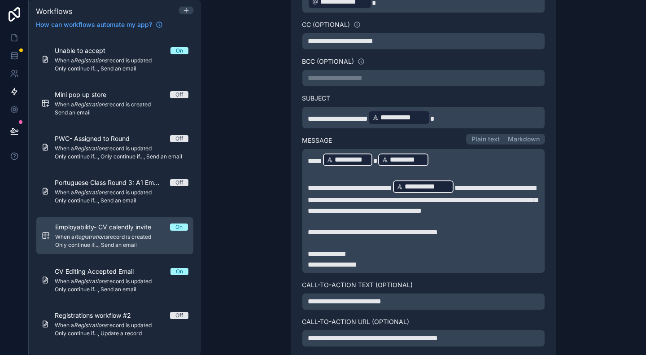
click at [247, 167] on div "**********" at bounding box center [423, 177] width 445 height 355
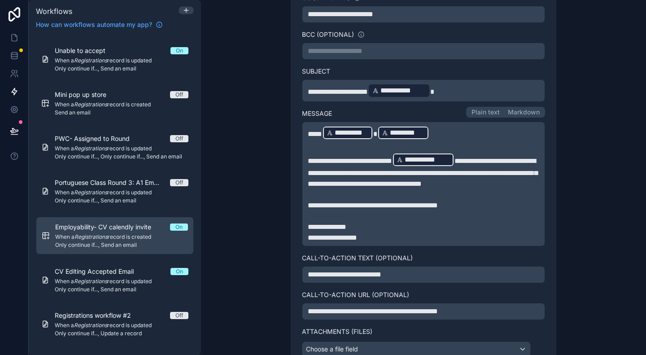
scroll to position [359, 0]
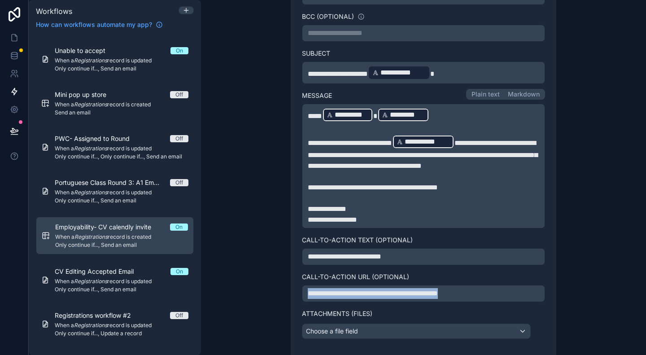
drag, startPoint x: 450, startPoint y: 297, endPoint x: 270, endPoint y: 296, distance: 179.9
click at [273, 296] on div "**********" at bounding box center [424, 71] width 302 height 726
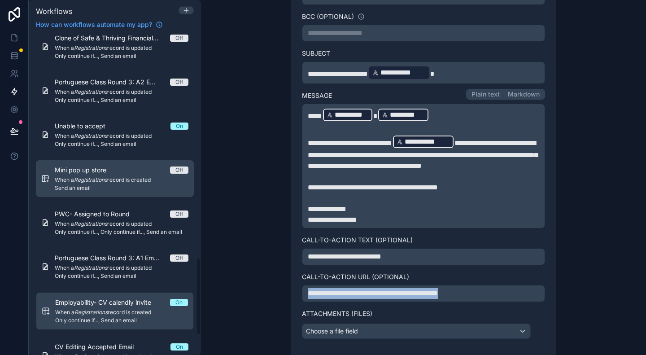
scroll to position [915, 0]
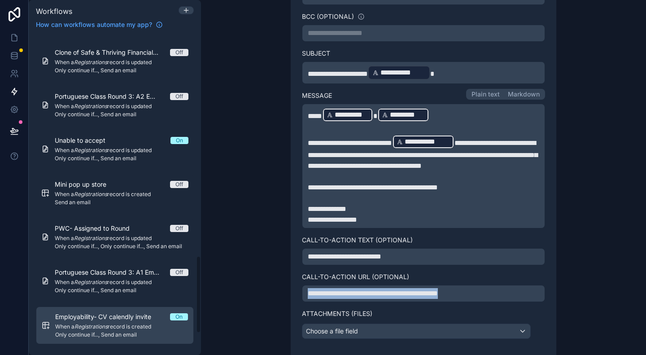
click at [113, 166] on div "Portuguese Class Round 1: A2 Email Notification Off When a Registrations record…" at bounding box center [115, 39] width 158 height 792
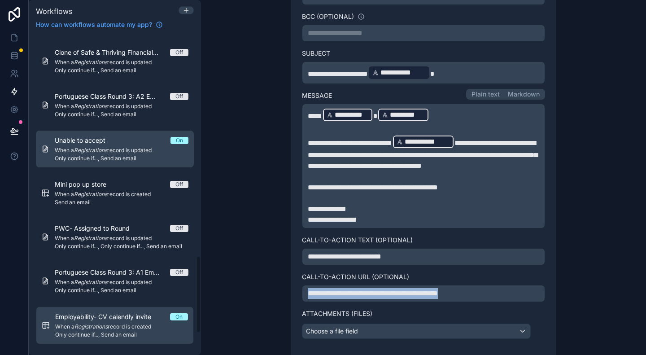
click at [118, 157] on span "Only continue if..., Send an email" at bounding box center [122, 158] width 134 height 7
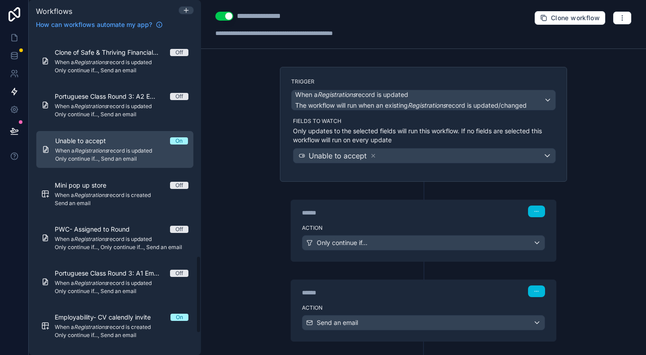
scroll to position [43, 0]
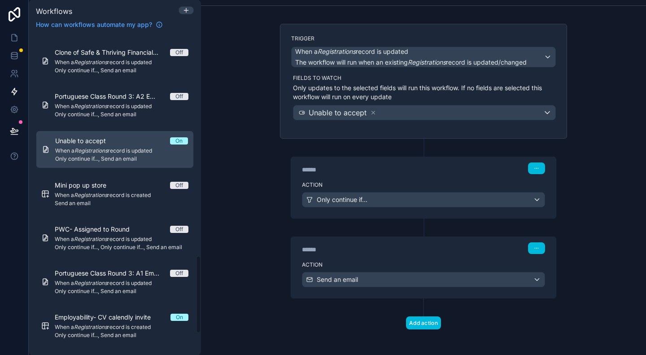
click at [404, 246] on div "******" at bounding box center [369, 249] width 135 height 9
click at [407, 253] on div "****** Step 2" at bounding box center [423, 247] width 265 height 21
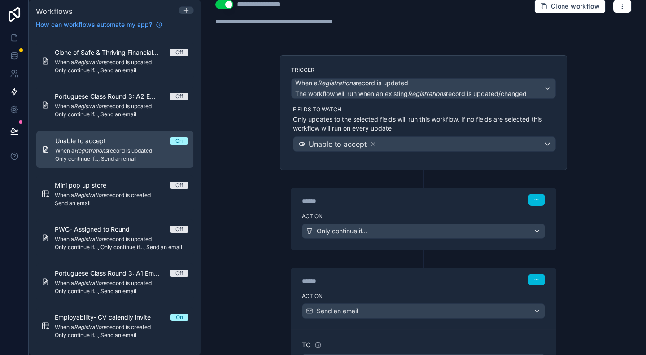
scroll to position [0, 0]
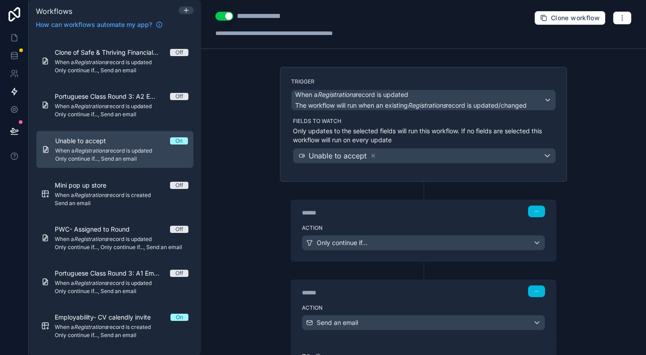
click at [413, 225] on label "Action" at bounding box center [423, 227] width 243 height 7
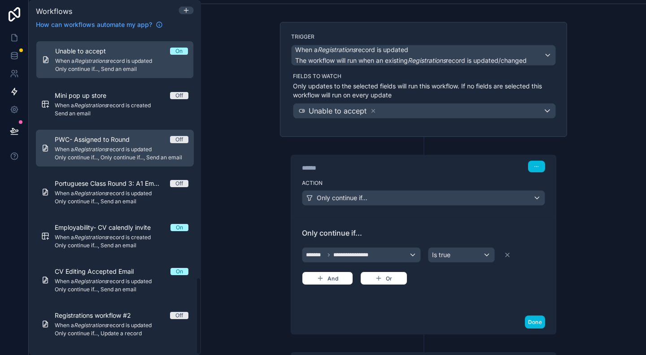
scroll to position [1006, 0]
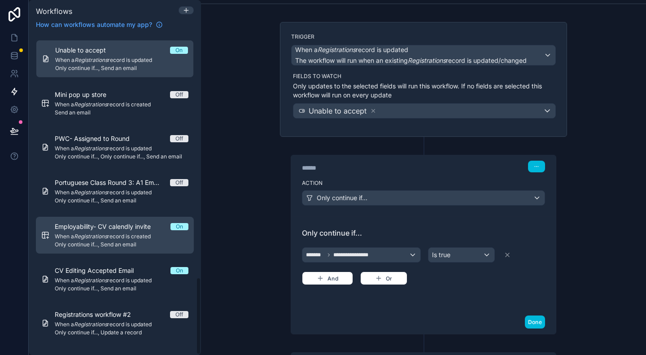
click at [130, 240] on div "Employability- CV calendly invite On When a Registrations record is created Onl…" at bounding box center [122, 235] width 134 height 26
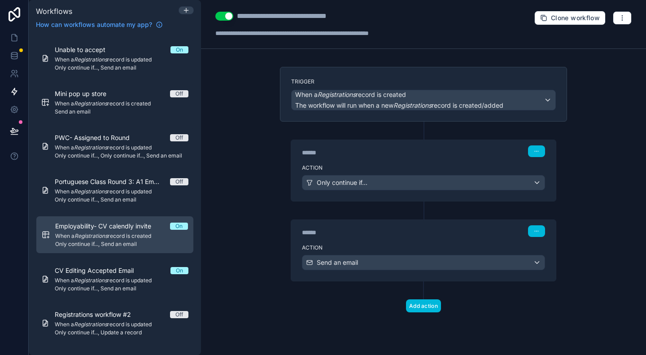
click at [398, 244] on label "Action" at bounding box center [423, 247] width 243 height 7
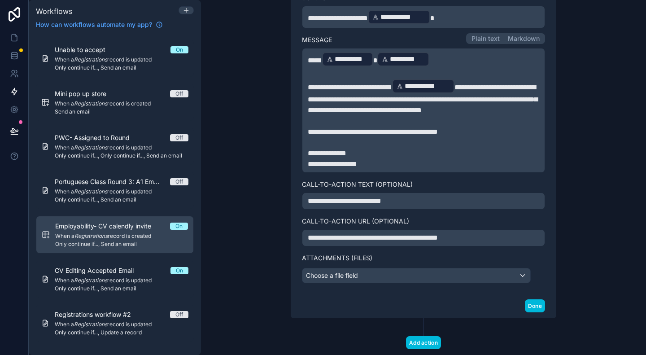
scroll to position [442, 0]
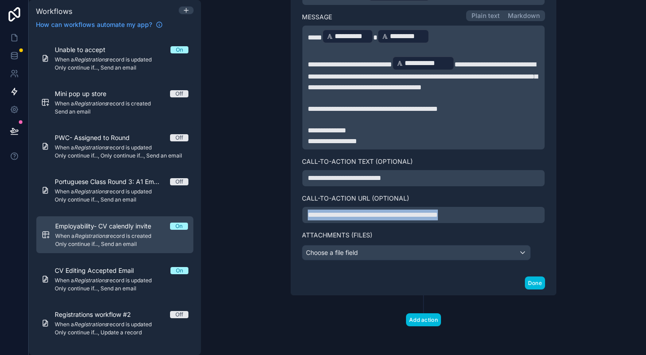
drag, startPoint x: 523, startPoint y: 218, endPoint x: 277, endPoint y: 206, distance: 246.2
click at [280, 206] on div "**********" at bounding box center [423, 29] width 287 height 531
click at [183, 226] on span "On" at bounding box center [179, 226] width 18 height 7
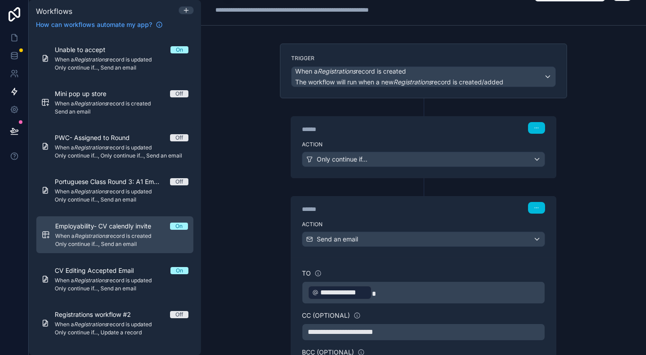
scroll to position [0, 0]
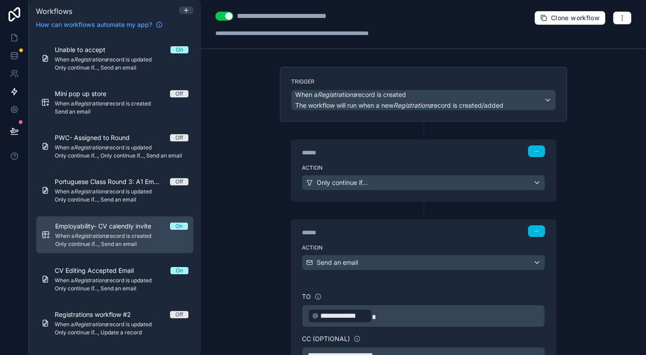
click at [228, 17] on button "Use setting" at bounding box center [224, 16] width 18 height 9
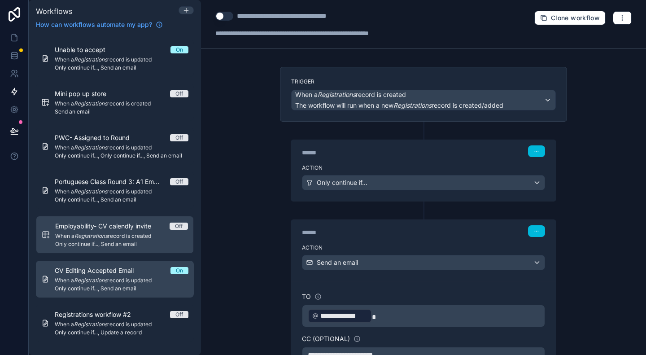
click at [129, 277] on span "When a Registrations record is updated" at bounding box center [122, 280] width 134 height 7
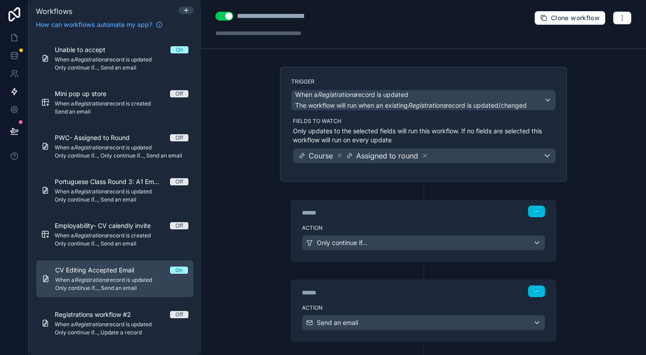
scroll to position [43, 0]
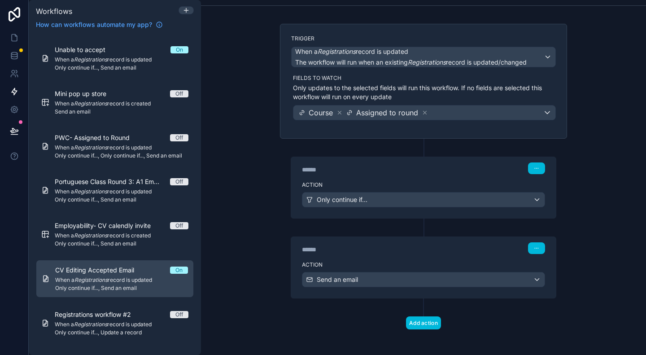
click at [425, 245] on div "******" at bounding box center [369, 249] width 135 height 9
click at [432, 265] on label "Action" at bounding box center [423, 264] width 243 height 7
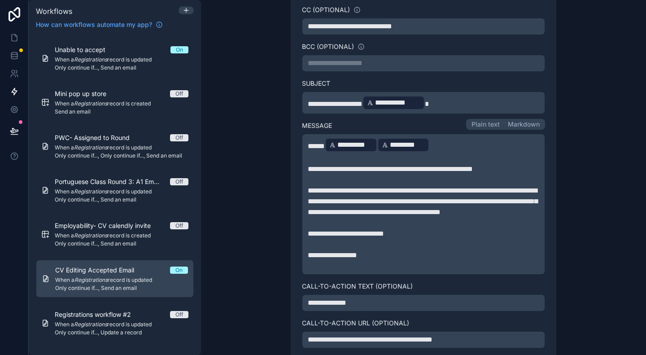
scroll to position [402, 0]
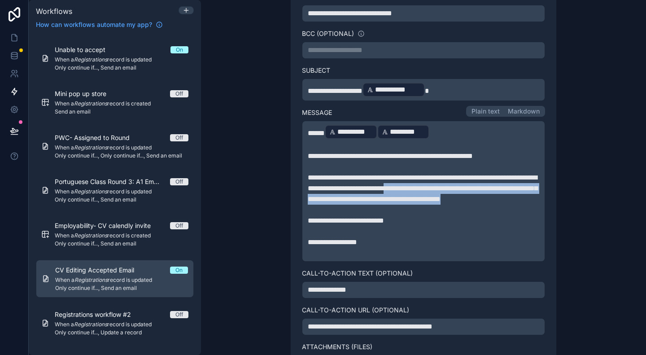
drag, startPoint x: 472, startPoint y: 186, endPoint x: 521, endPoint y: 203, distance: 51.4
click at [521, 203] on p "**********" at bounding box center [424, 188] width 232 height 32
click at [524, 248] on p "**********" at bounding box center [424, 242] width 232 height 11
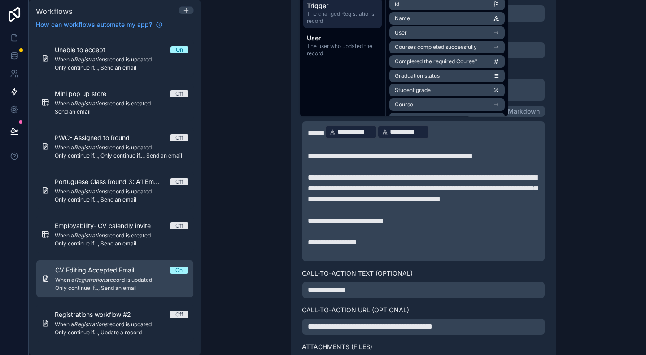
click at [465, 205] on p "**********" at bounding box center [424, 188] width 232 height 32
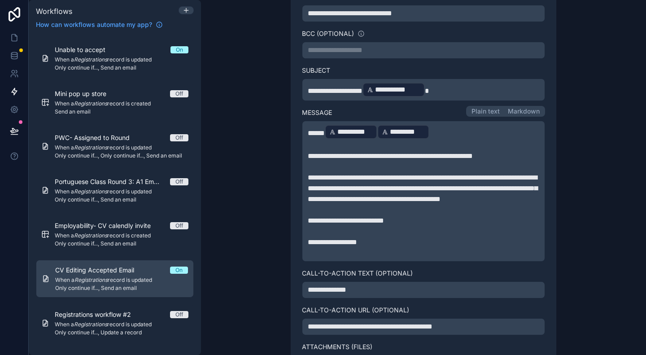
click at [451, 202] on p "**********" at bounding box center [424, 188] width 232 height 32
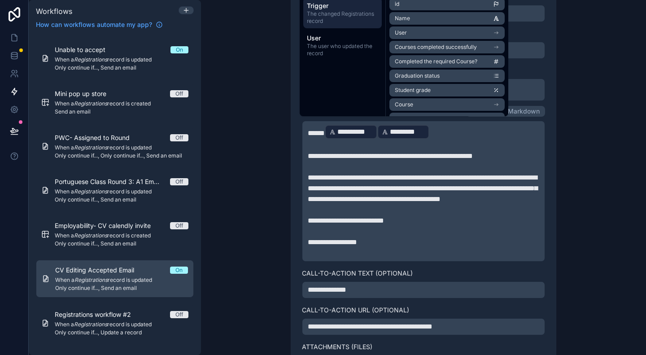
click at [410, 223] on p "**********" at bounding box center [424, 220] width 232 height 11
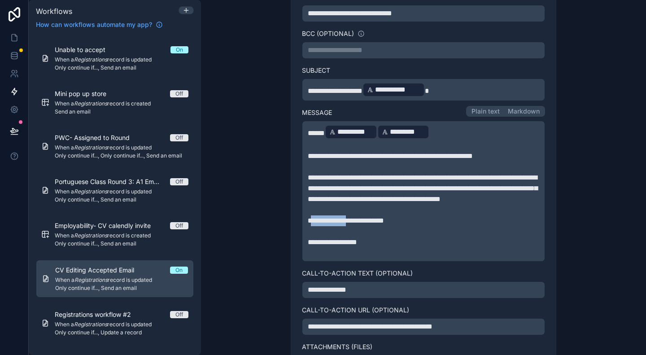
drag, startPoint x: 310, startPoint y: 227, endPoint x: 357, endPoint y: 226, distance: 47.6
click at [357, 224] on span "**********" at bounding box center [346, 220] width 76 height 7
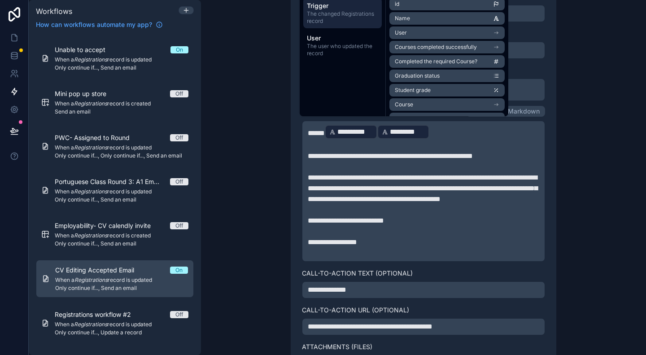
drag, startPoint x: 407, startPoint y: 227, endPoint x: 426, endPoint y: 228, distance: 18.4
click at [408, 226] on p "**********" at bounding box center [424, 220] width 232 height 11
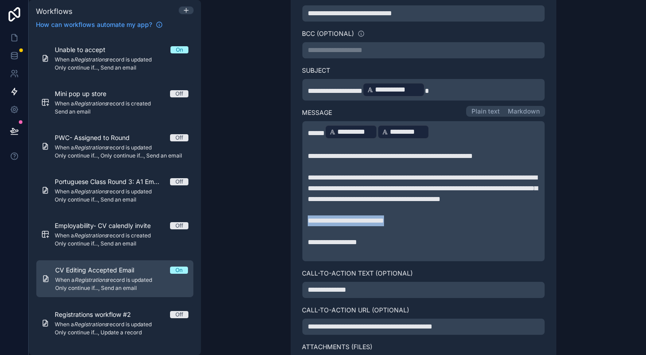
drag, startPoint x: 429, startPoint y: 228, endPoint x: 300, endPoint y: 229, distance: 128.8
click at [302, 229] on div "**********" at bounding box center [423, 191] width 243 height 141
copy span "**********"
click at [177, 270] on div "On" at bounding box center [178, 270] width 7 height 7
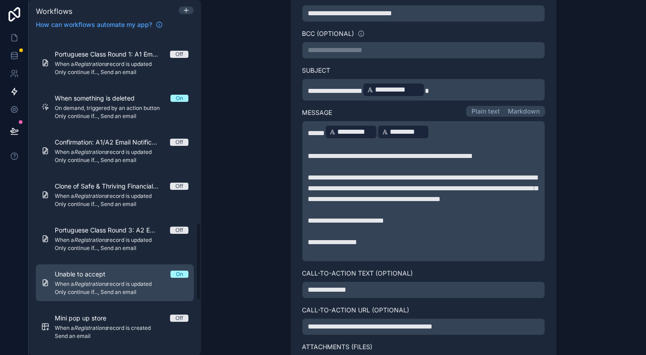
scroll to position [826, 0]
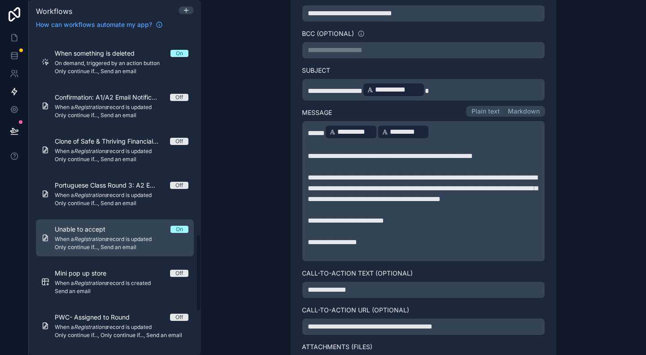
click at [143, 236] on span "When a Registrations record is updated" at bounding box center [122, 239] width 134 height 7
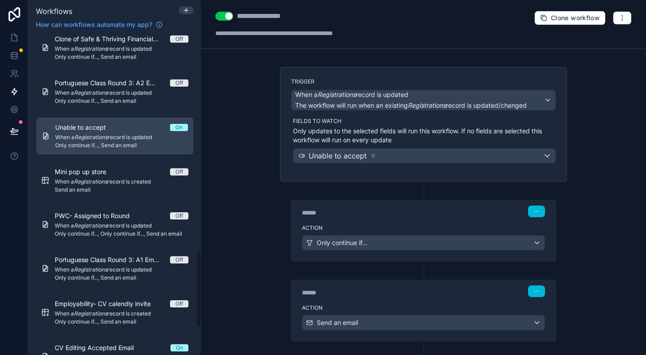
scroll to position [1006, 0]
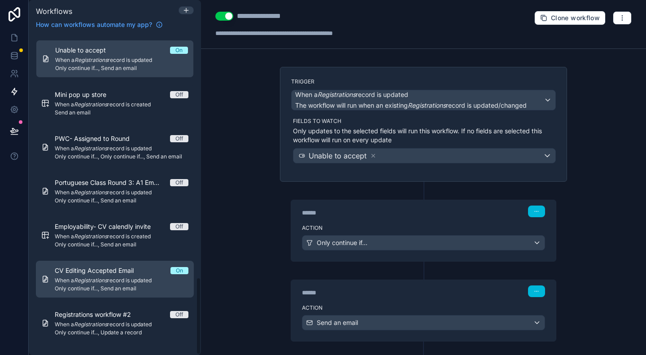
click at [118, 279] on span "When a Registrations record is updated" at bounding box center [122, 280] width 134 height 7
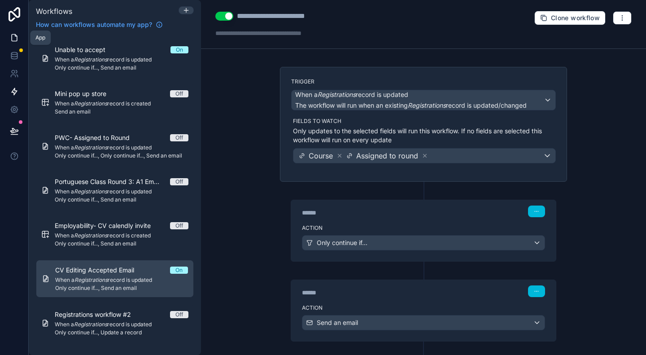
click at [17, 39] on icon at bounding box center [14, 38] width 5 height 7
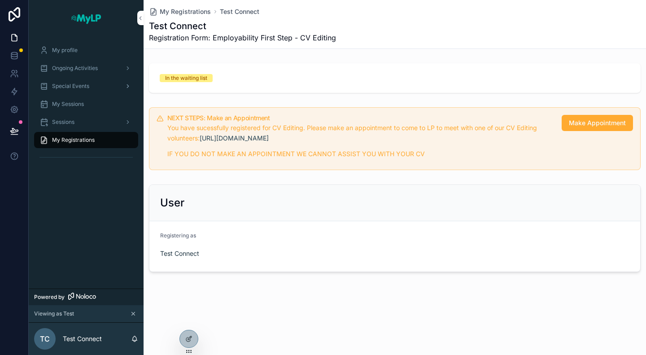
click at [75, 84] on span "Special Events" at bounding box center [70, 86] width 37 height 7
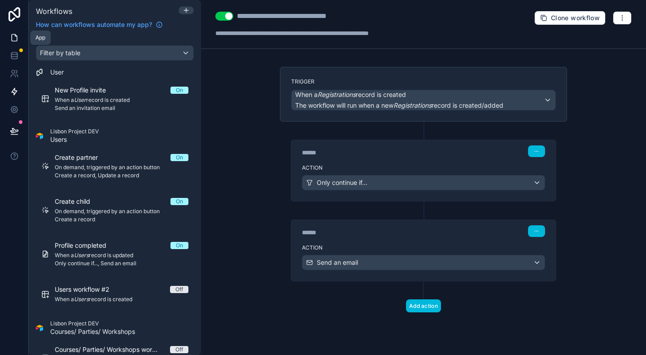
click at [9, 40] on link at bounding box center [14, 38] width 28 height 18
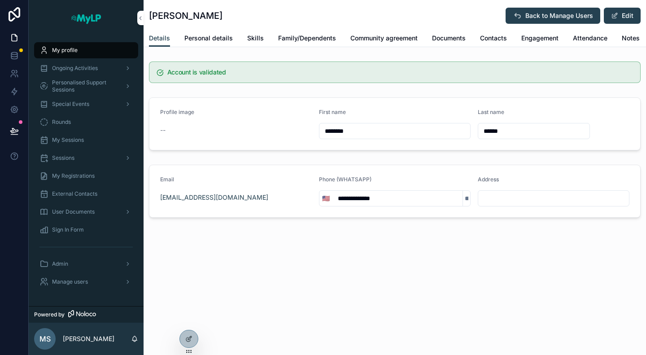
click at [446, 40] on span "Documents" at bounding box center [449, 38] width 34 height 9
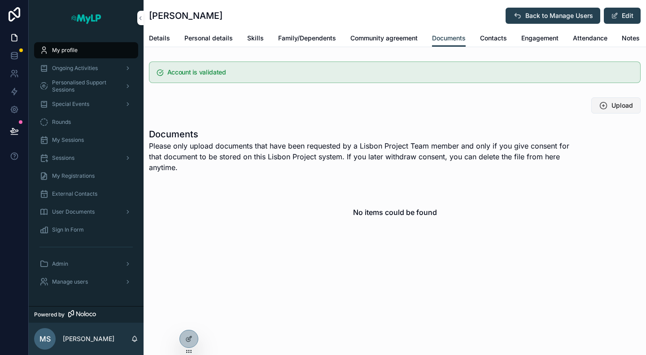
click at [630, 102] on span "Upload" at bounding box center [623, 105] width 22 height 9
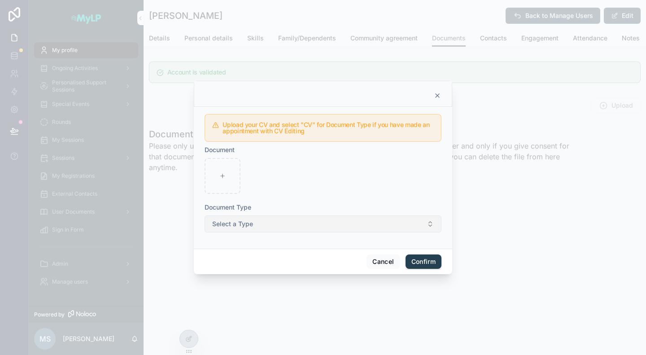
click at [257, 227] on button "Select a Type" at bounding box center [323, 223] width 237 height 17
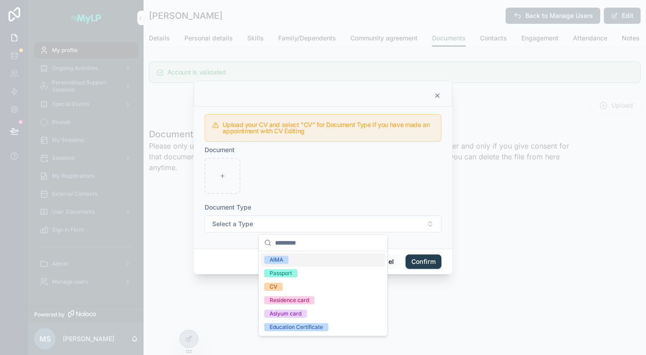
click at [389, 188] on div at bounding box center [323, 176] width 237 height 36
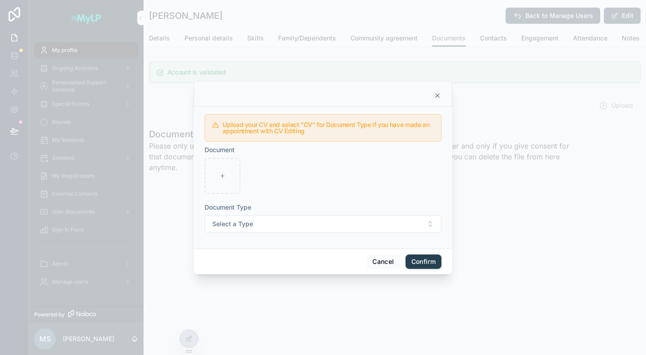
click at [442, 97] on div at bounding box center [323, 94] width 258 height 26
click at [437, 95] on icon at bounding box center [438, 96] width 4 height 4
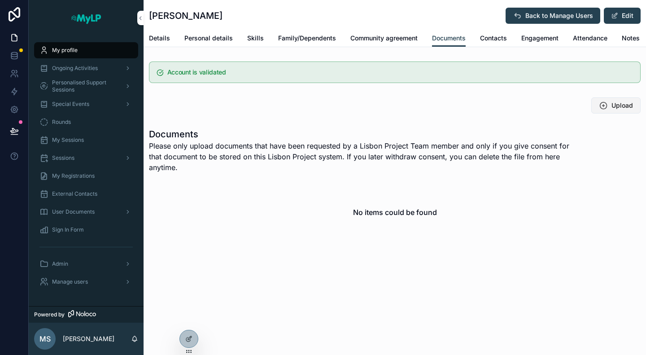
click at [610, 105] on button "Upload" at bounding box center [615, 105] width 49 height 16
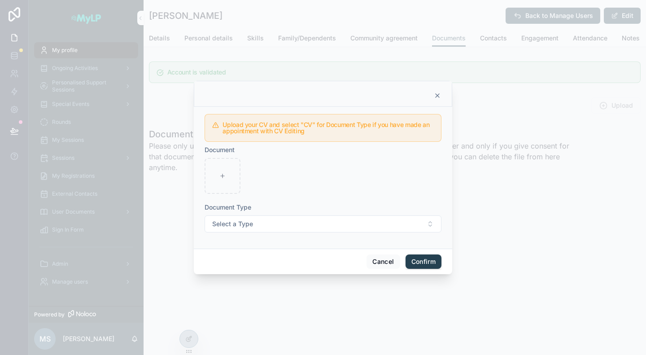
click at [435, 97] on icon at bounding box center [437, 95] width 7 height 7
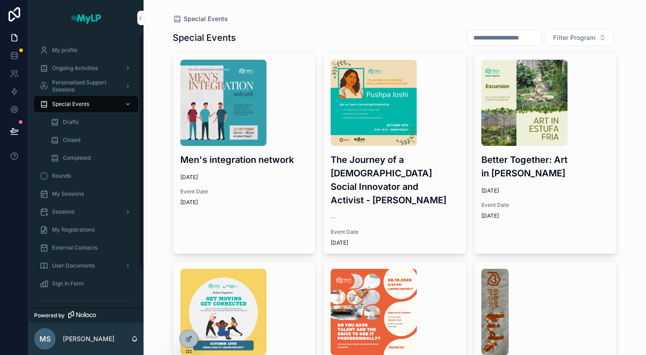
click at [86, 138] on div "Closed" at bounding box center [91, 140] width 83 height 14
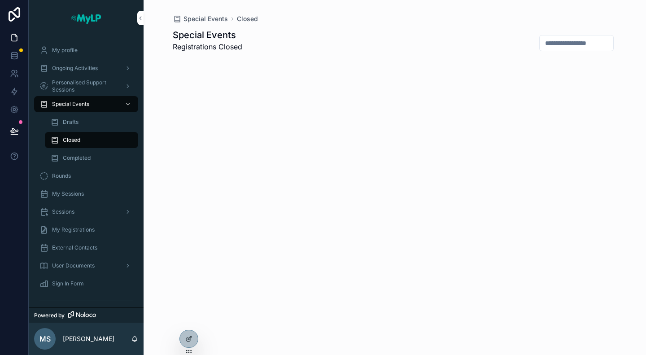
click at [81, 122] on div "Drafts" at bounding box center [91, 122] width 83 height 14
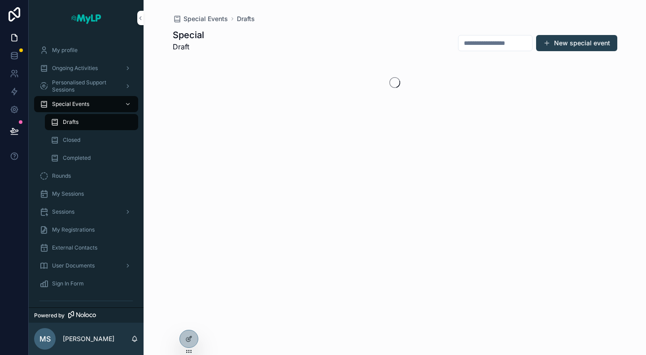
click at [83, 159] on span "Completed" at bounding box center [77, 157] width 28 height 7
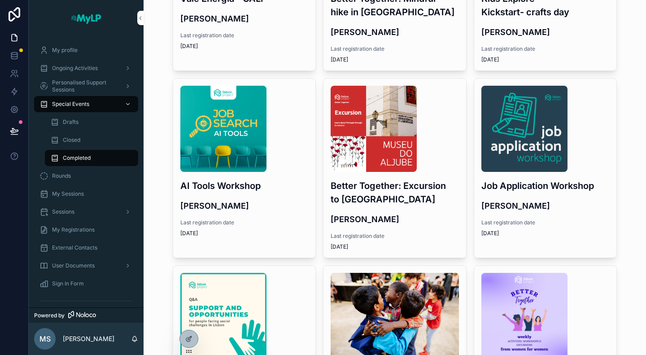
scroll to position [404, 0]
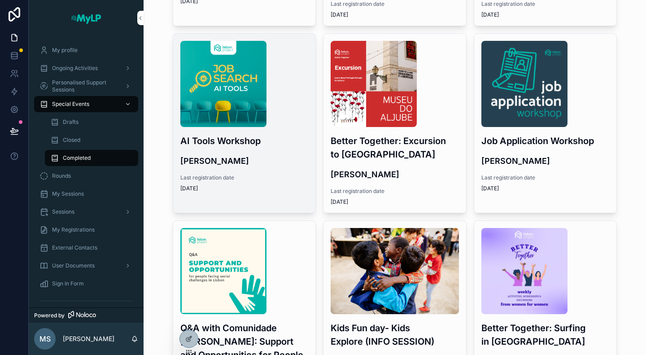
click at [270, 128] on div "AI Tools Workshop Robert Gale Last registration date 9/24/2025" at bounding box center [244, 117] width 143 height 166
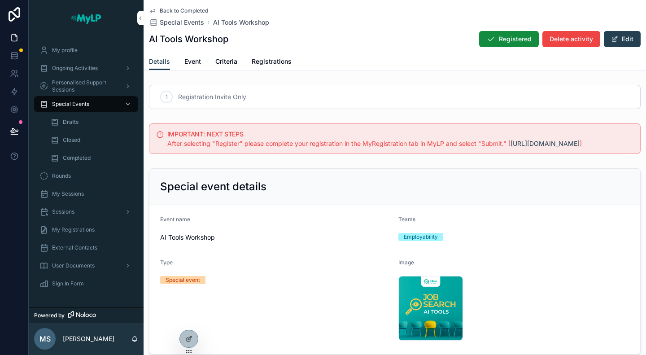
click at [197, 64] on span "Event" at bounding box center [192, 61] width 17 height 9
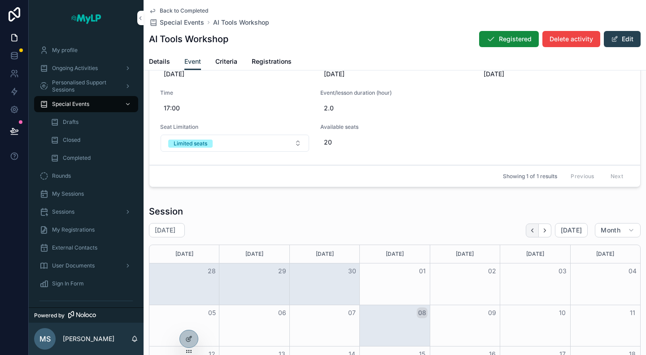
click at [529, 228] on icon "Back" at bounding box center [532, 230] width 7 height 7
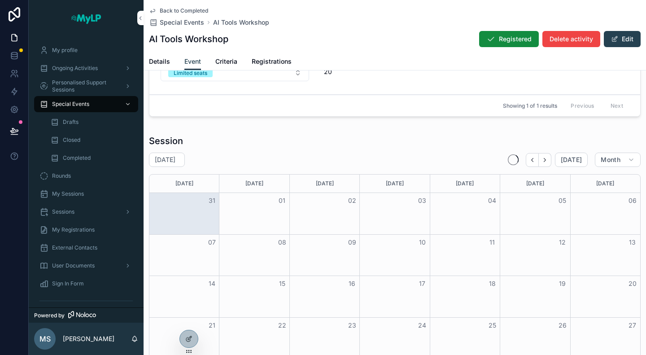
scroll to position [261, 0]
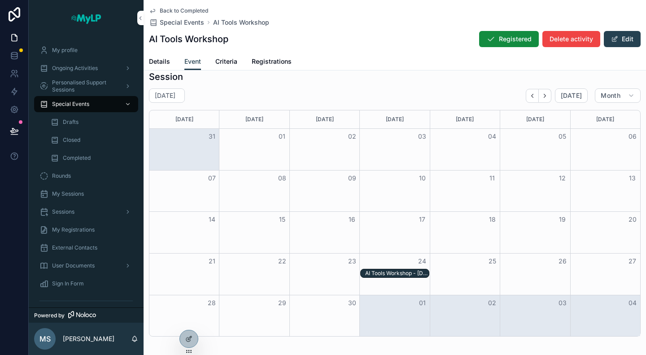
click at [389, 272] on div "AI Tools Workshop - 24/09/25 05:00pm" at bounding box center [397, 273] width 64 height 7
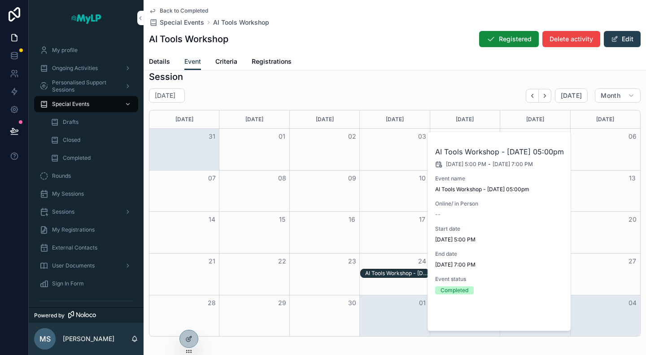
click at [538, 321] on button "Open" at bounding box center [545, 316] width 39 height 15
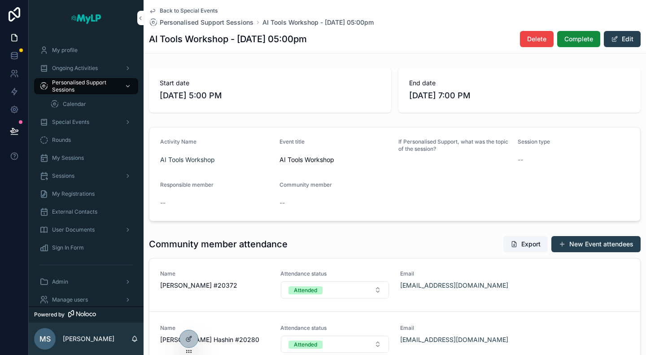
click at [182, 9] on span "Back to Special Events" at bounding box center [189, 10] width 58 height 7
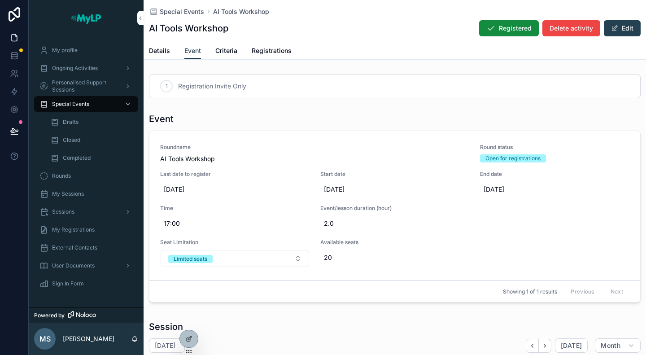
click at [270, 52] on span "Registrations" at bounding box center [272, 50] width 40 height 9
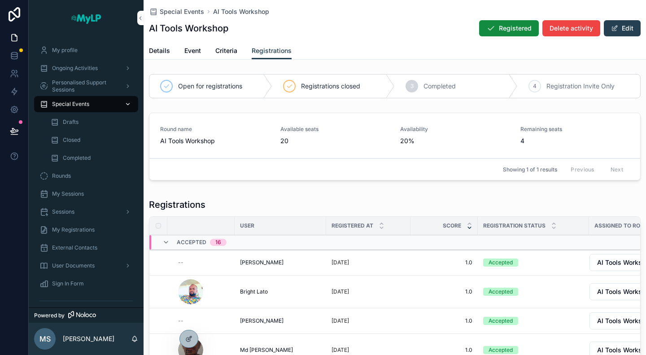
click at [84, 106] on span "Special Events" at bounding box center [70, 104] width 37 height 7
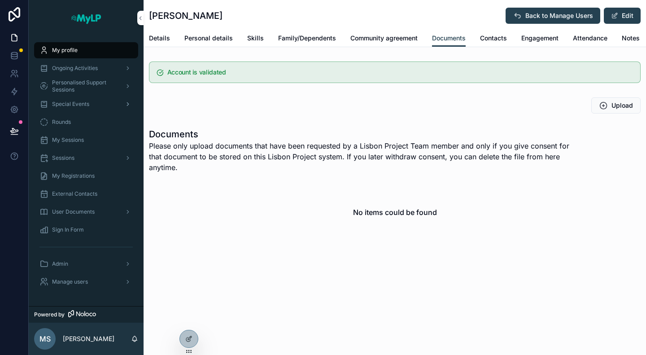
click at [72, 106] on span "Special Events" at bounding box center [70, 104] width 37 height 7
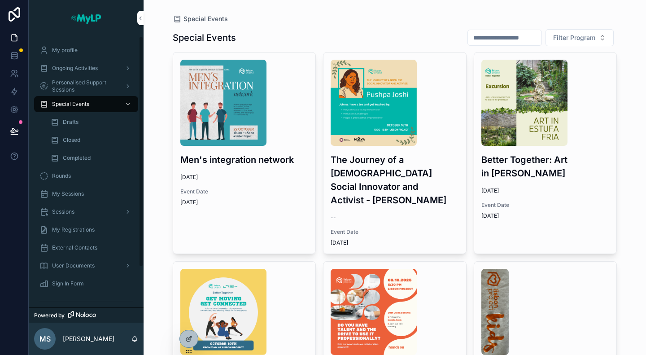
click at [68, 123] on span "Drafts" at bounding box center [71, 121] width 16 height 7
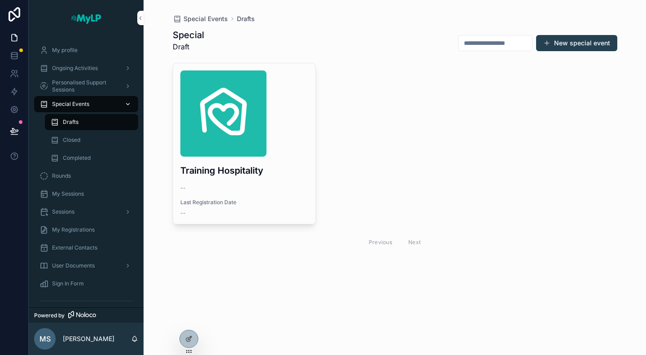
click at [75, 106] on span "Special Events" at bounding box center [70, 104] width 37 height 7
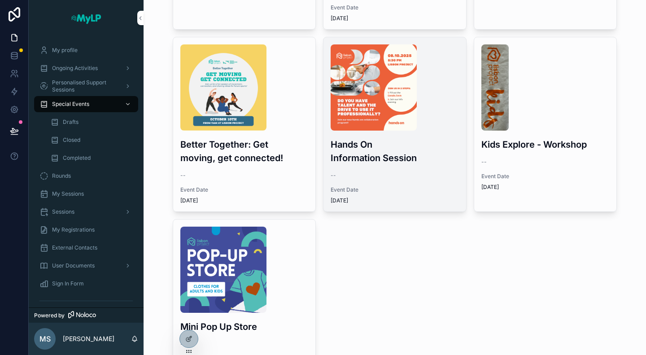
scroll to position [135, 0]
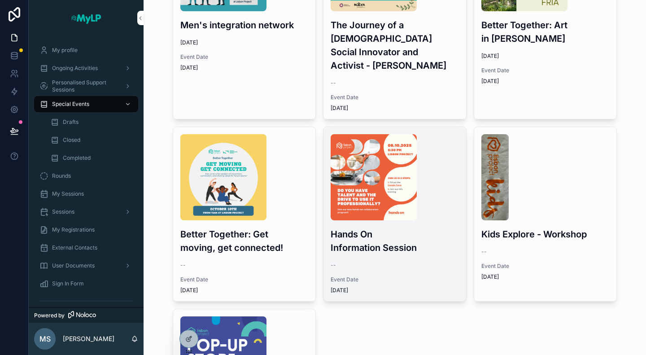
click at [428, 206] on div "scrollable content" at bounding box center [395, 177] width 128 height 86
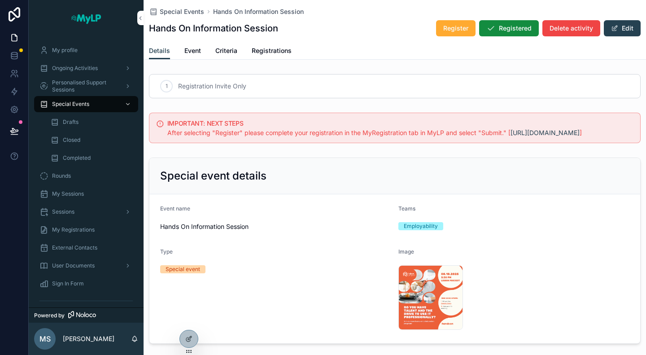
click at [280, 51] on span "Registrations" at bounding box center [272, 50] width 40 height 9
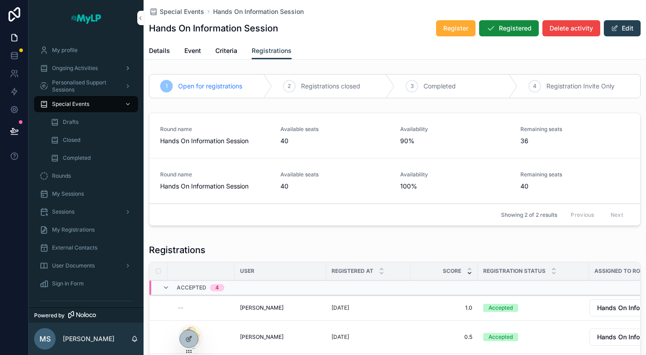
click at [79, 65] on span "Ongoing Activities" at bounding box center [75, 68] width 46 height 7
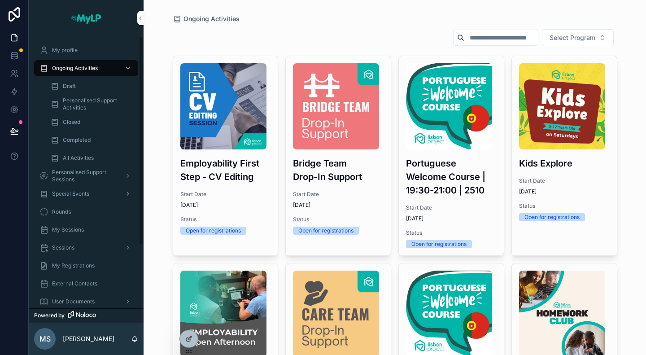
click at [71, 192] on span "Special Events" at bounding box center [70, 193] width 37 height 7
